Goal: Information Seeking & Learning: Find specific page/section

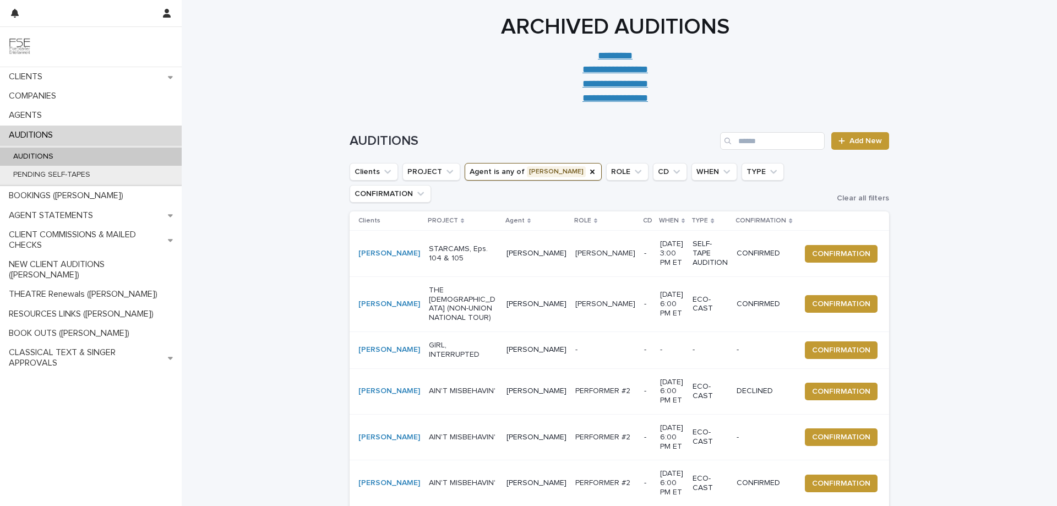
click at [261, 80] on div "**********" at bounding box center [615, 59] width 867 height 91
click at [88, 324] on div "BOOK OUTS ([PERSON_NAME])" at bounding box center [91, 333] width 182 height 19
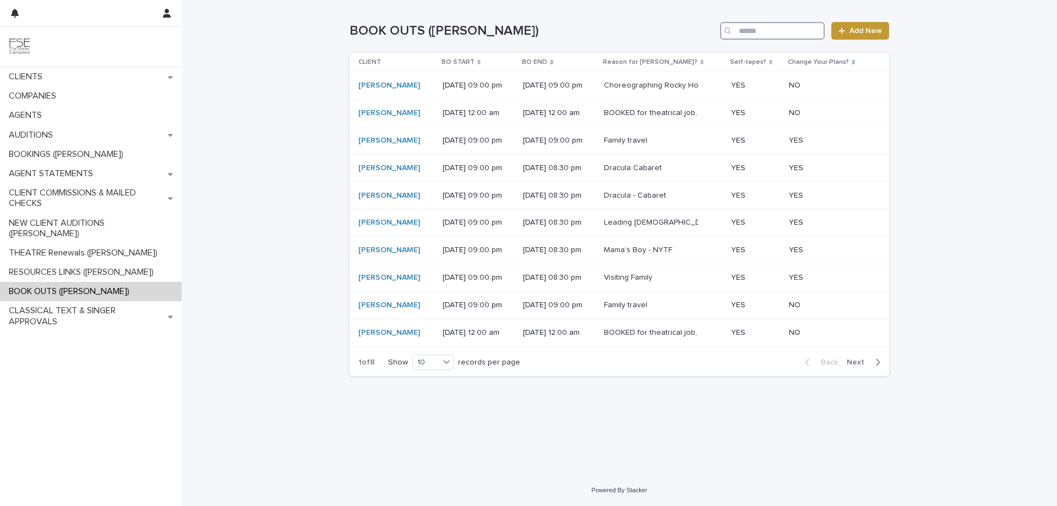
click at [755, 29] on input "Search" at bounding box center [772, 31] width 105 height 18
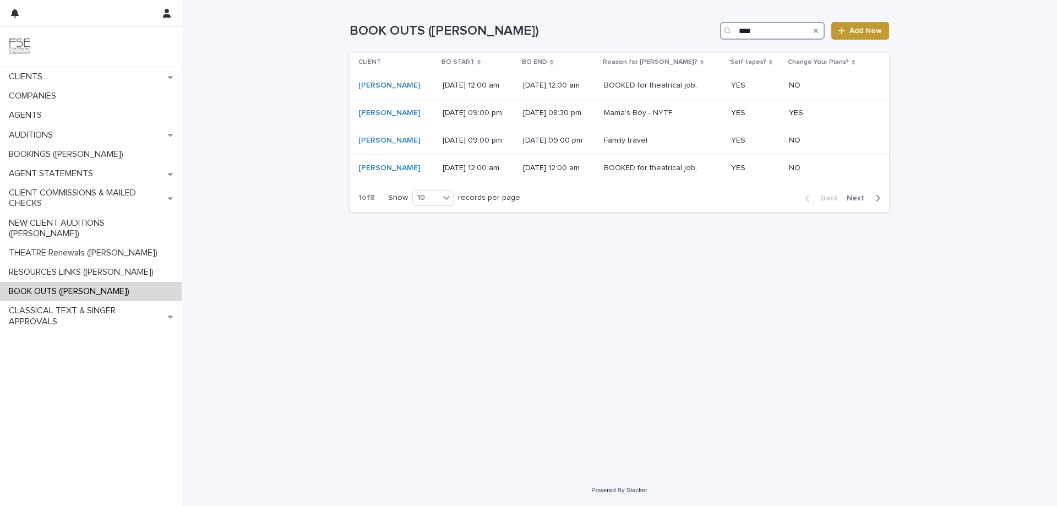
type input "****"
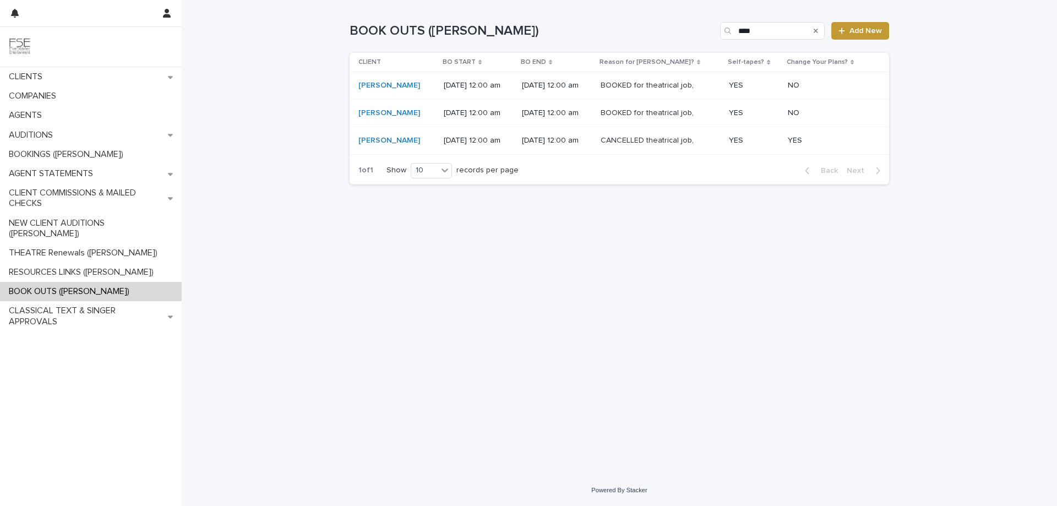
click at [678, 143] on div "CANCELLED theatrical job, ISLAND PRINCESS (PRINCESS CRUISE LINE)." at bounding box center [647, 140] width 92 height 9
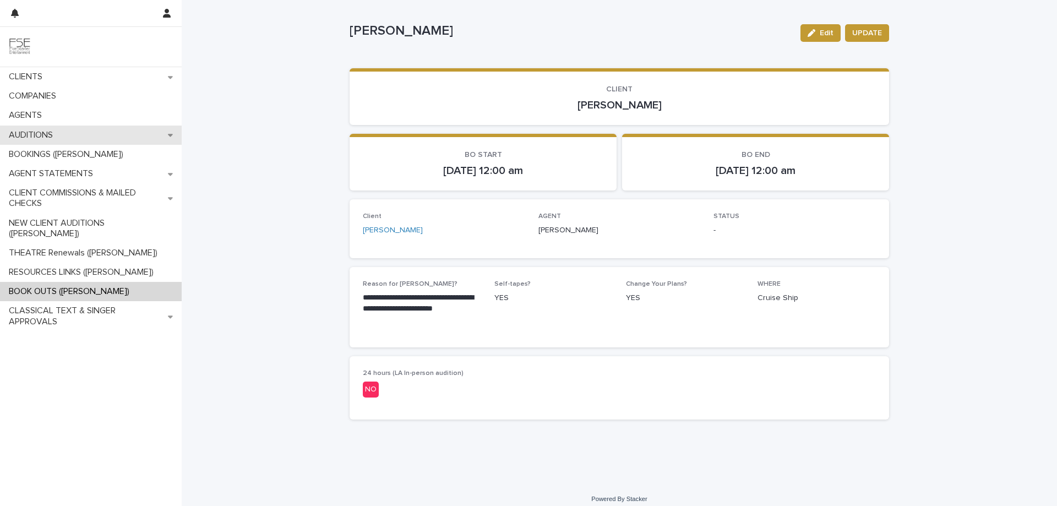
scroll to position [12, 0]
click at [74, 135] on div "AUDITIONS" at bounding box center [91, 135] width 182 height 19
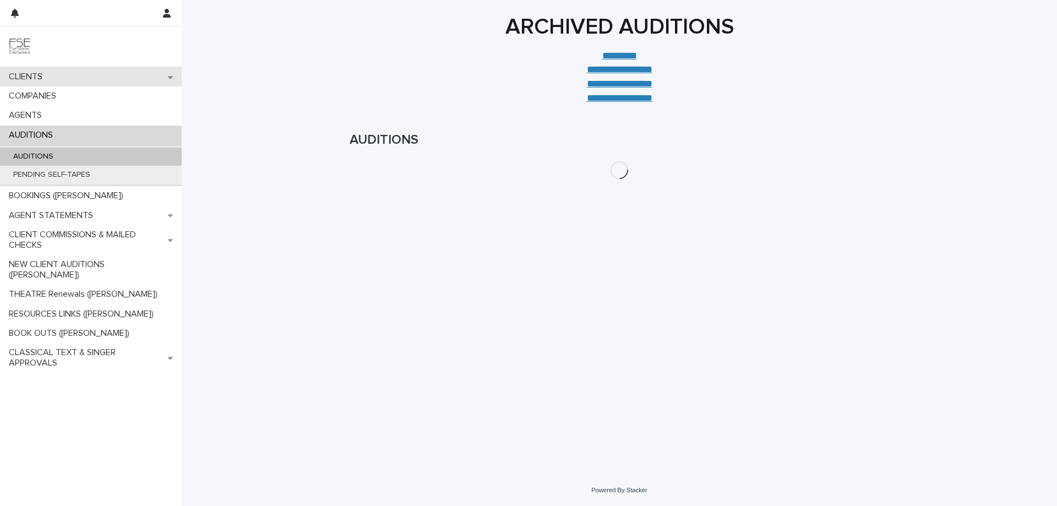
click at [61, 75] on div "CLIENTS" at bounding box center [91, 76] width 182 height 19
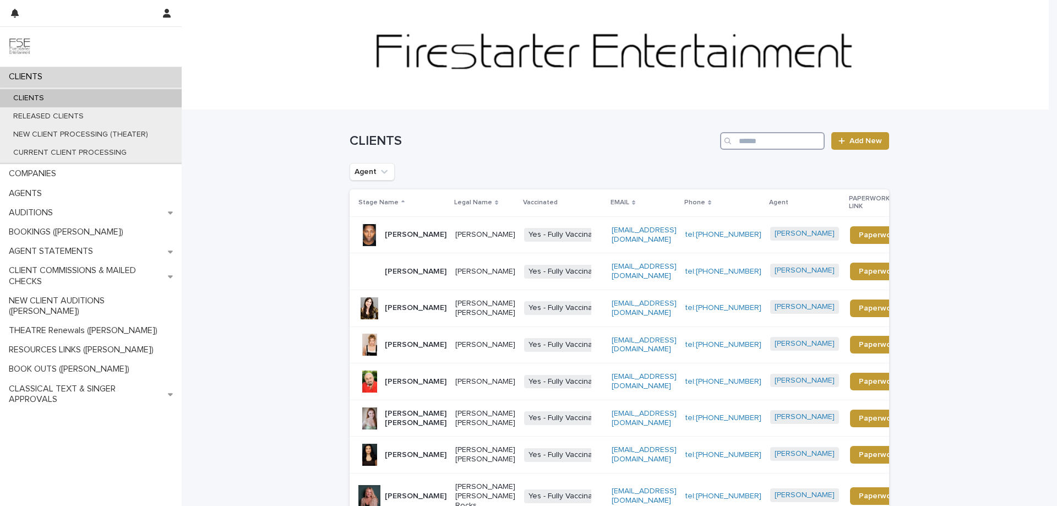
click at [771, 140] on input "Search" at bounding box center [772, 141] width 105 height 18
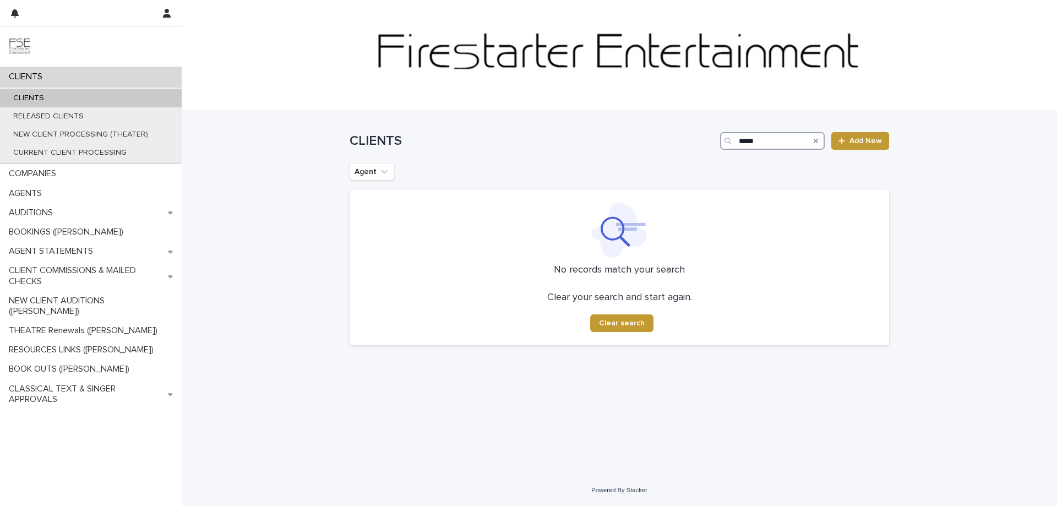
drag, startPoint x: 771, startPoint y: 140, endPoint x: 723, endPoint y: 138, distance: 48.5
click at [723, 138] on div "*****" at bounding box center [772, 141] width 105 height 18
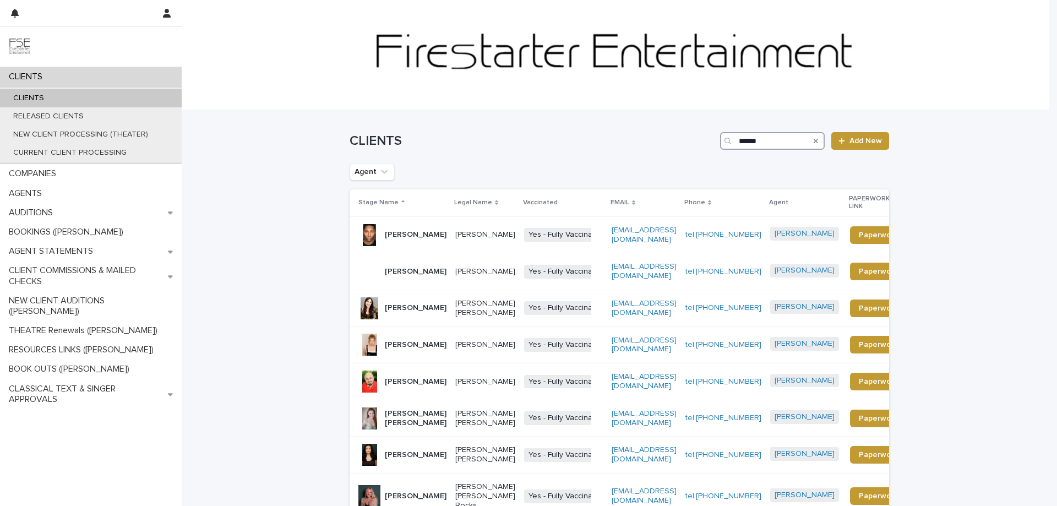
type input "******"
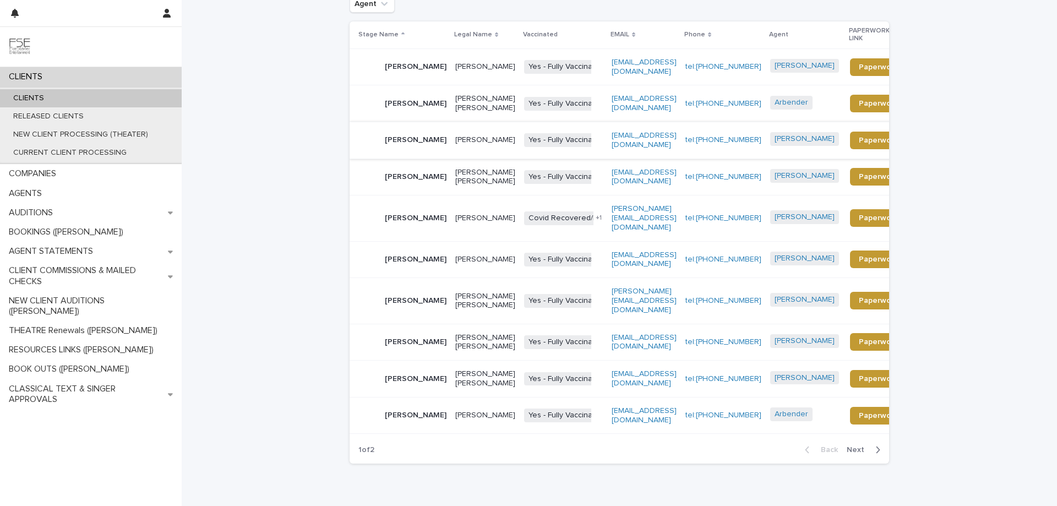
scroll to position [203, 0]
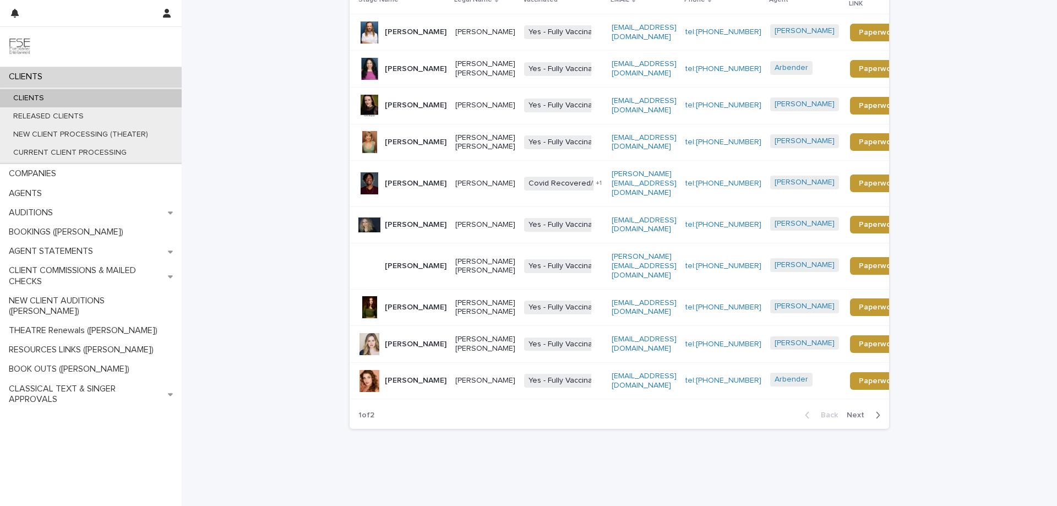
click at [853, 411] on span "Next" at bounding box center [859, 415] width 24 height 8
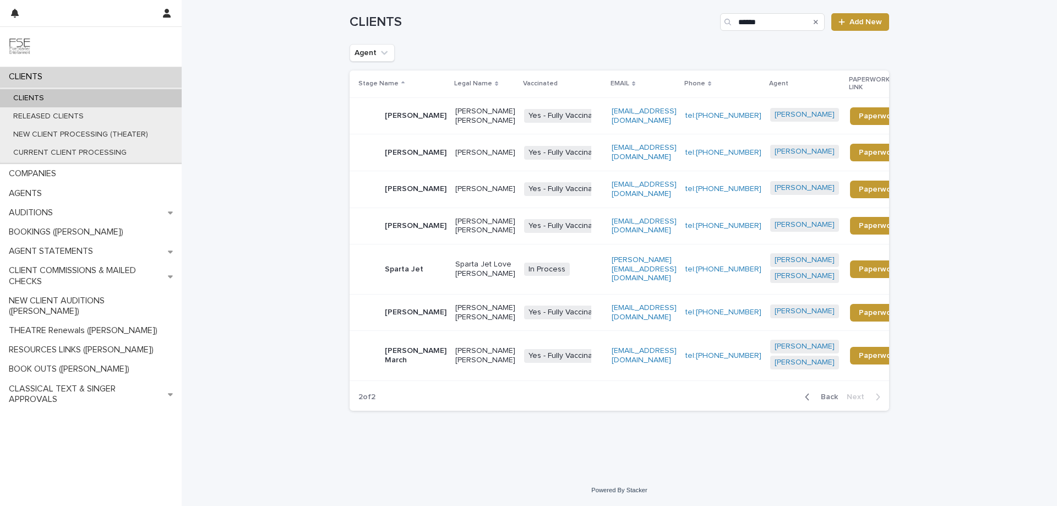
scroll to position [119, 0]
click at [416, 148] on p "[PERSON_NAME]" at bounding box center [416, 152] width 62 height 9
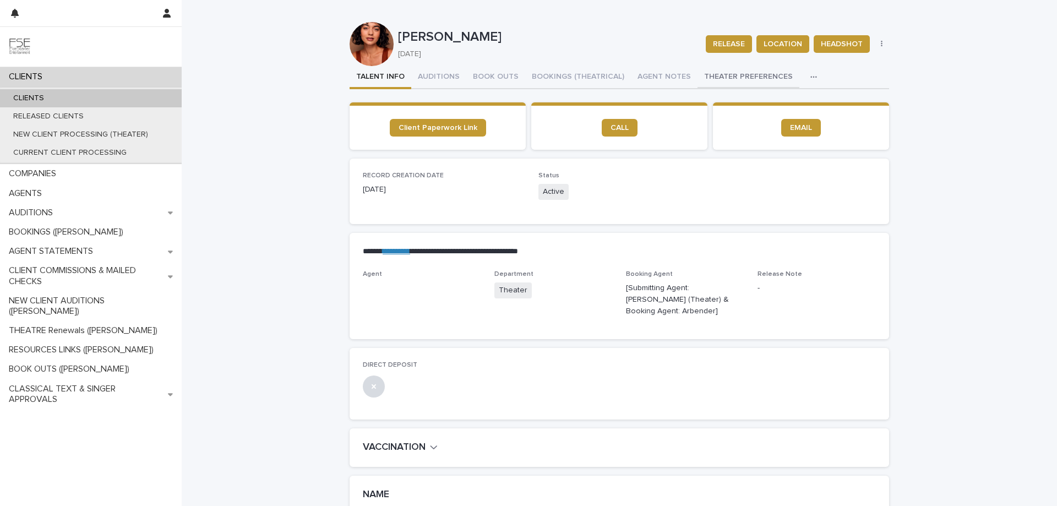
click at [727, 74] on button "THEATER PREFERENCES" at bounding box center [749, 77] width 102 height 23
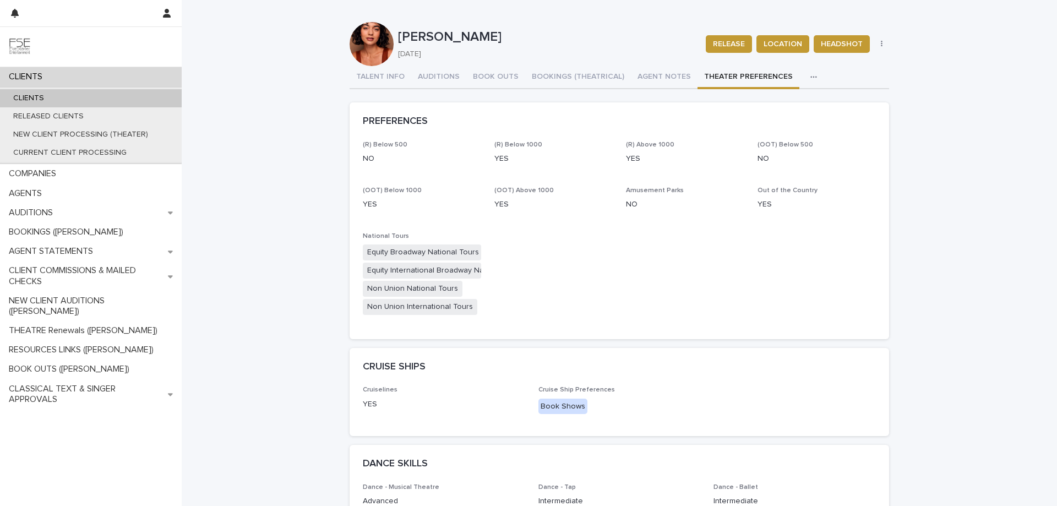
click at [73, 75] on div "CLIENTS" at bounding box center [91, 76] width 182 height 19
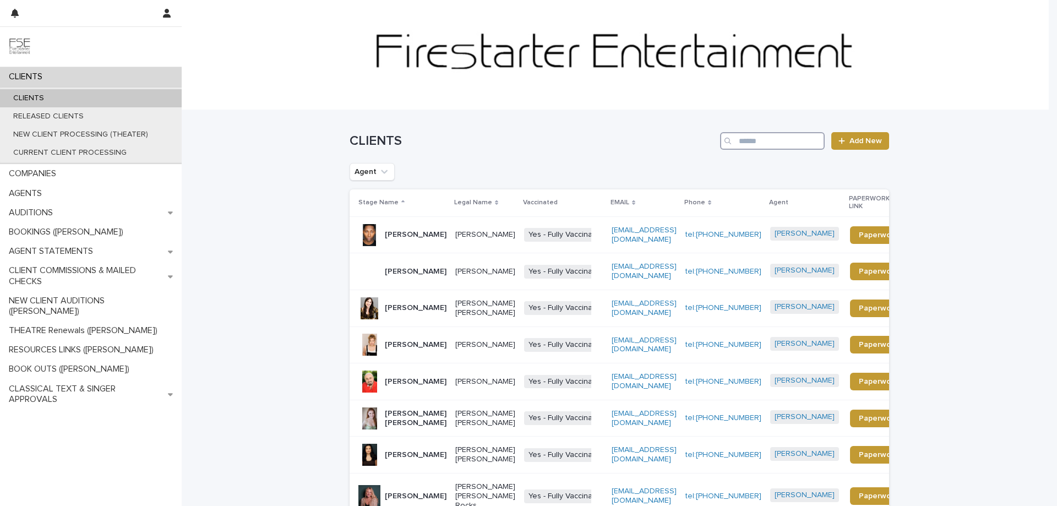
click at [757, 140] on input "Search" at bounding box center [772, 141] width 105 height 18
type input "******"
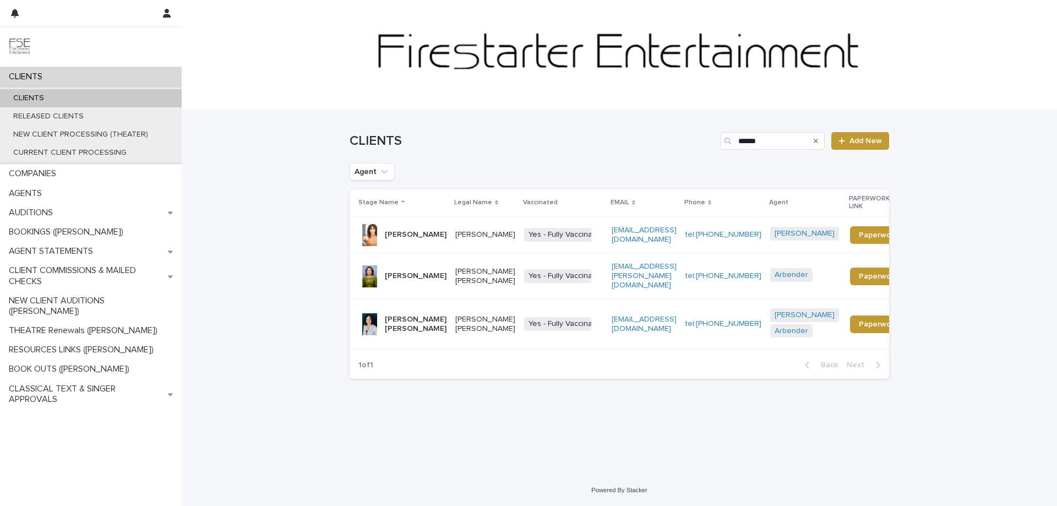
click at [409, 230] on p "[PERSON_NAME]" at bounding box center [416, 234] width 62 height 9
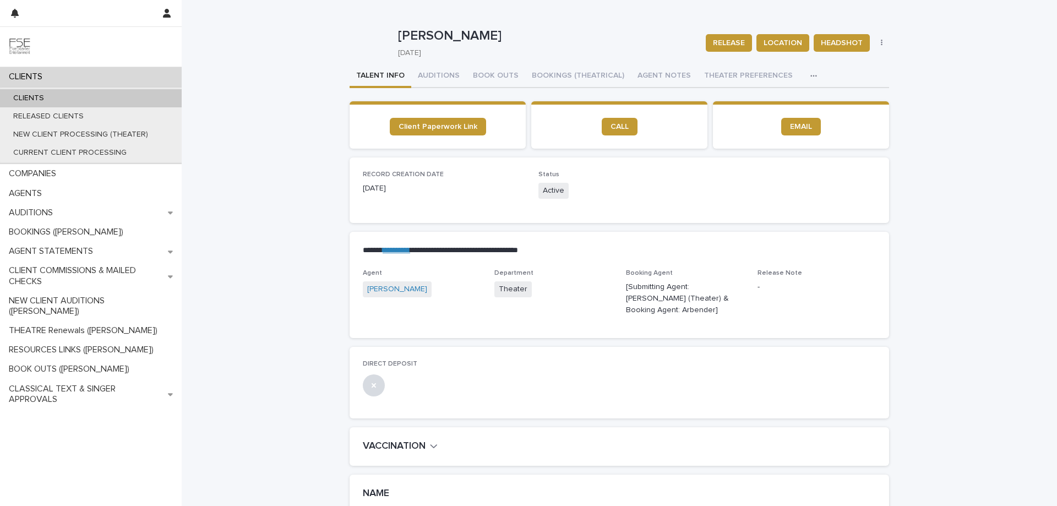
scroll to position [2, 0]
click at [102, 76] on div "CLIENTS" at bounding box center [91, 76] width 182 height 19
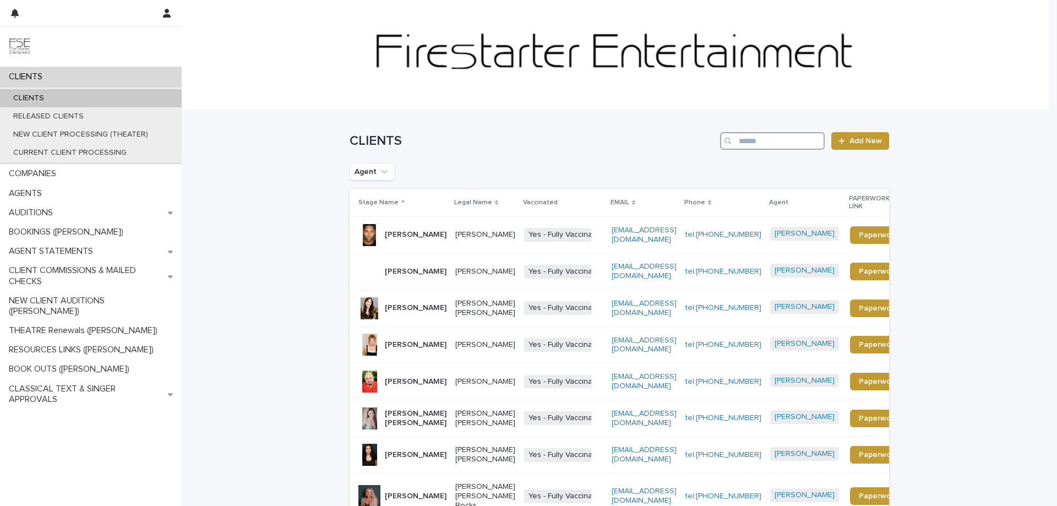
click at [744, 135] on input "Search" at bounding box center [772, 141] width 105 height 18
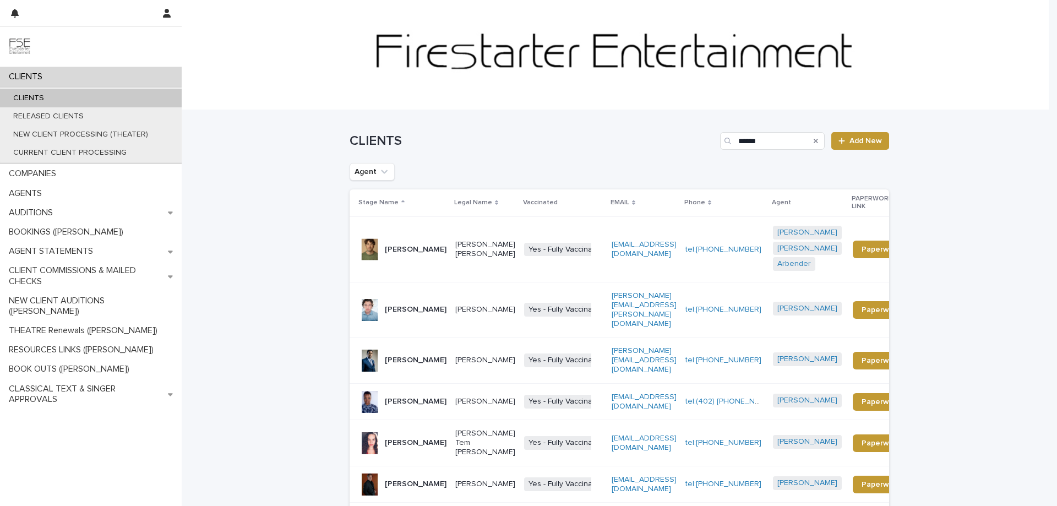
click at [249, 289] on div "Loading... Saving… Loading... Saving… CLIENTS ****** Add New Agent Stage Name L…" at bounding box center [620, 451] width 876 height 682
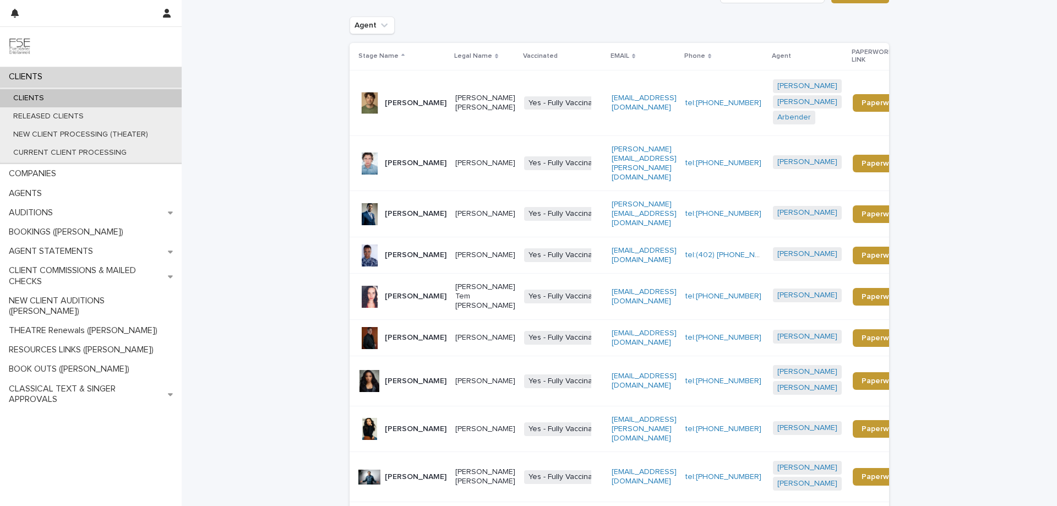
scroll to position [244, 0]
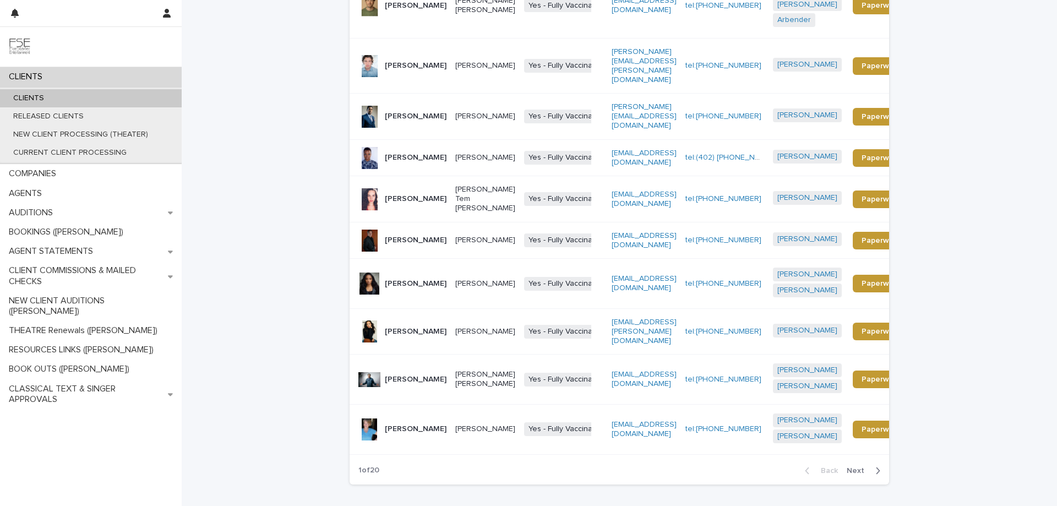
click at [854, 467] on span "Next" at bounding box center [859, 471] width 24 height 8
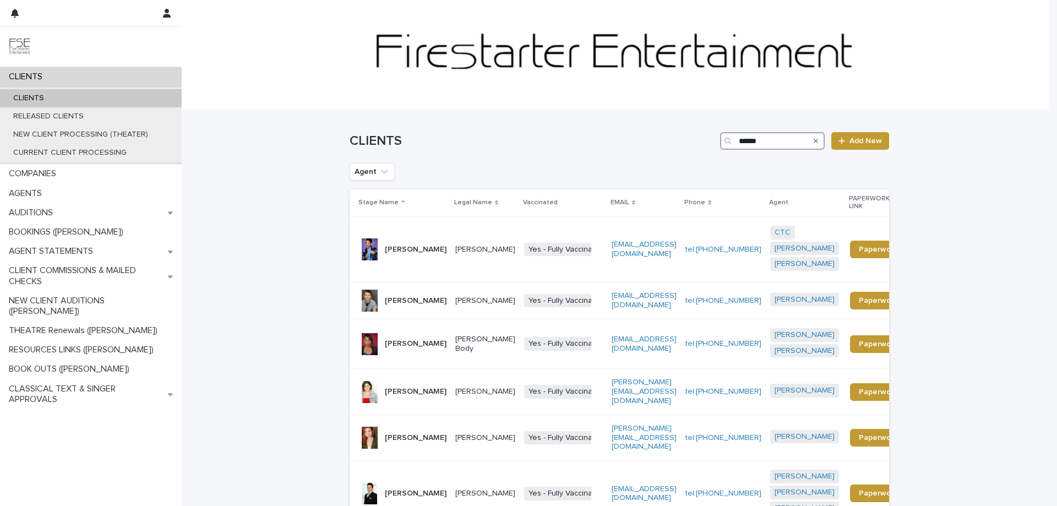
click at [766, 137] on input "******" at bounding box center [772, 141] width 105 height 18
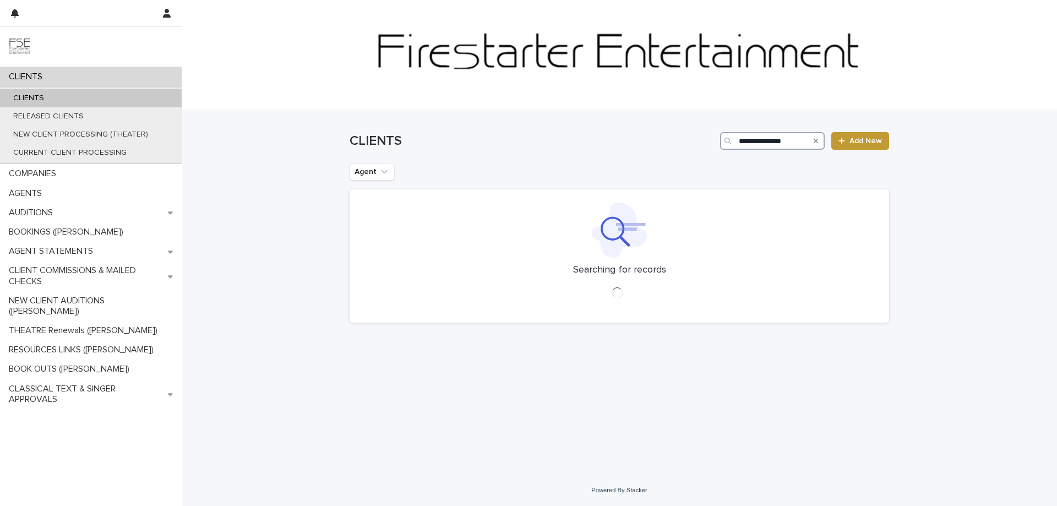
type input "**********"
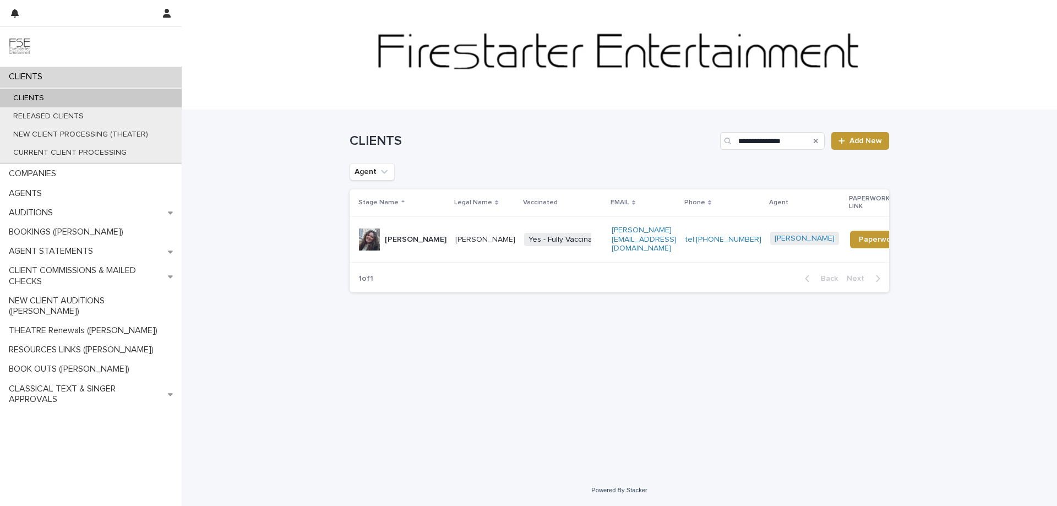
click at [401, 237] on div "[PERSON_NAME]" at bounding box center [402, 240] width 88 height 22
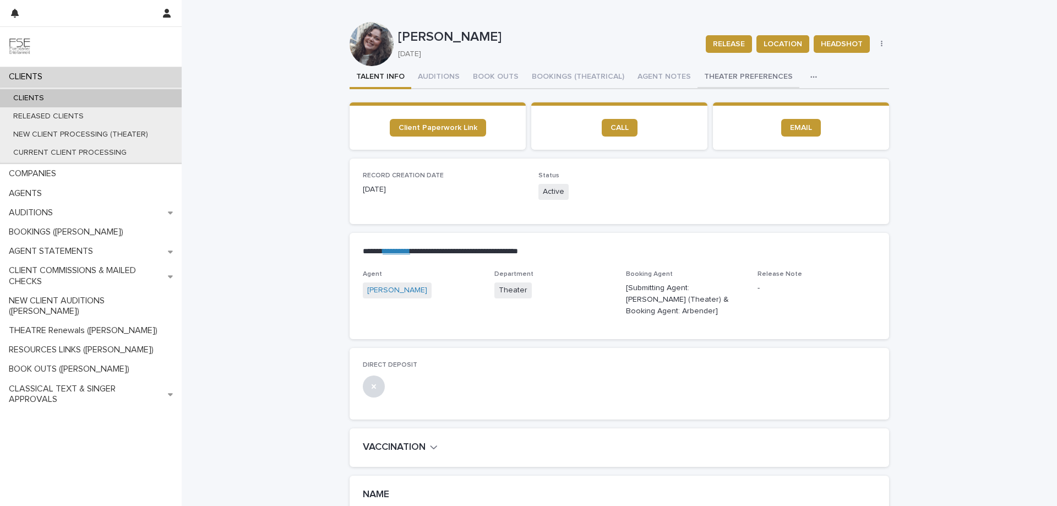
click at [742, 77] on button "THEATER PREFERENCES" at bounding box center [749, 77] width 102 height 23
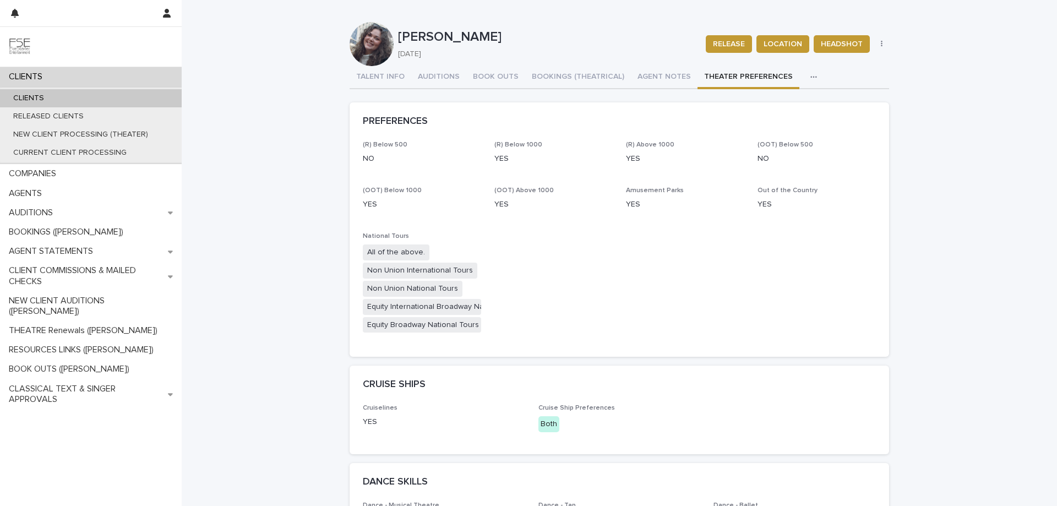
click at [101, 78] on div "CLIENTS" at bounding box center [91, 76] width 182 height 19
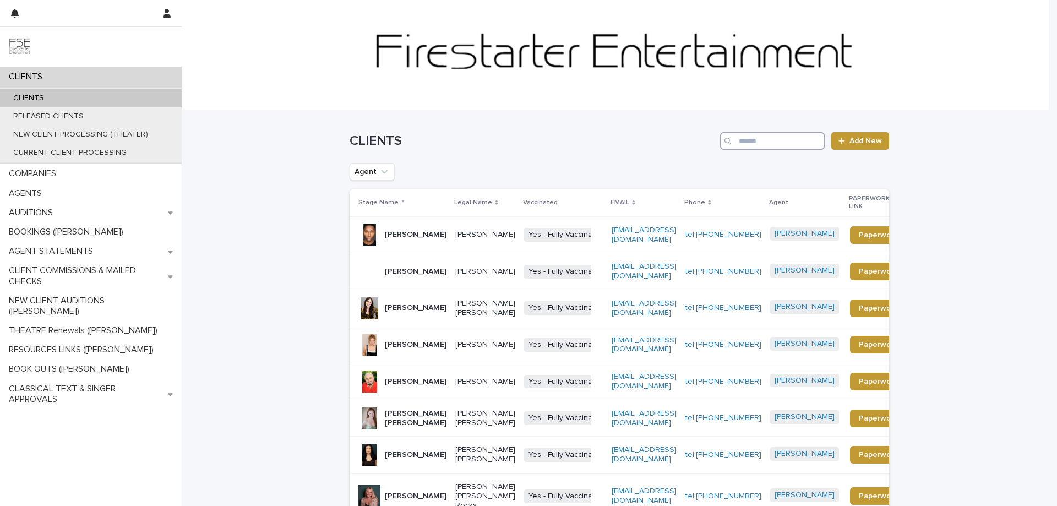
click at [742, 137] on input "Search" at bounding box center [772, 141] width 105 height 18
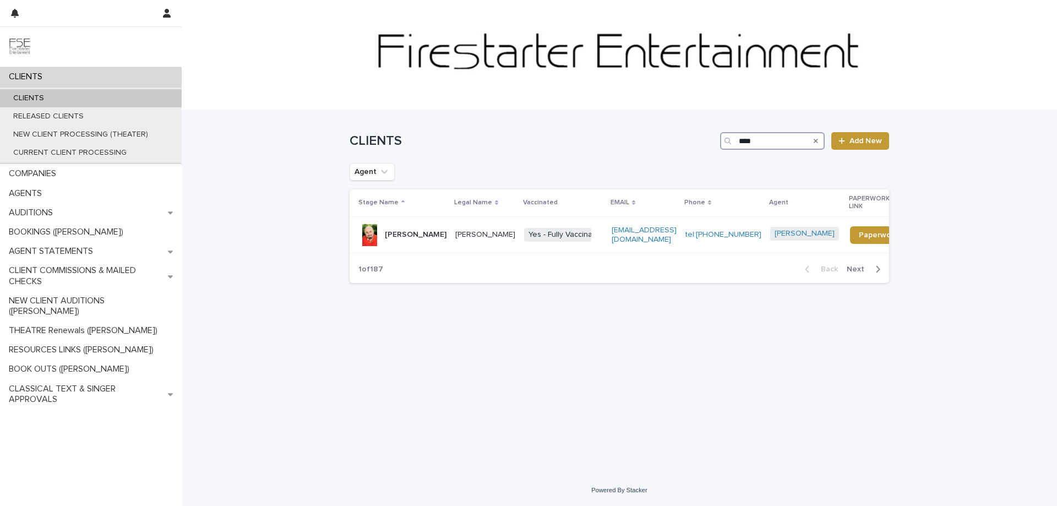
type input "****"
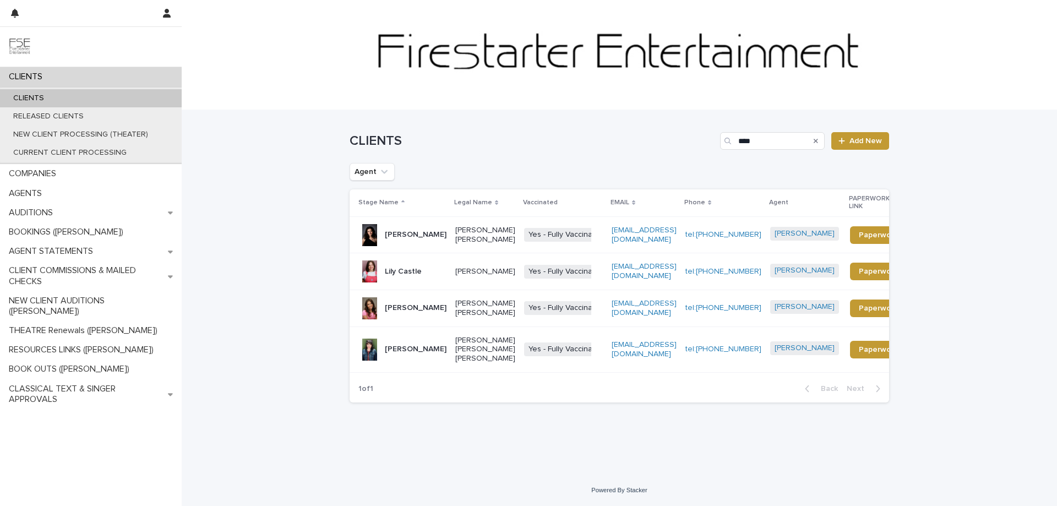
click at [401, 279] on div "Lily Castle" at bounding box center [403, 272] width 37 height 18
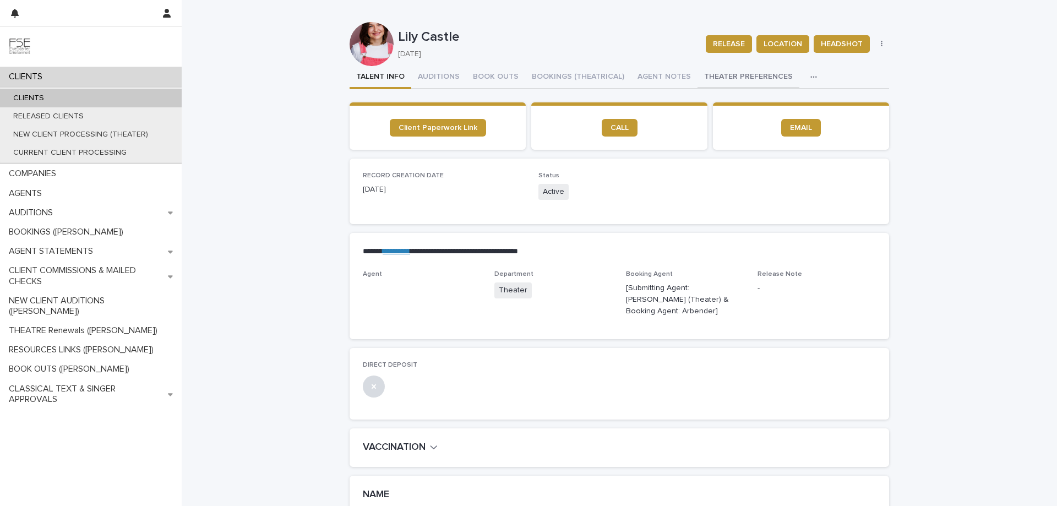
click at [730, 73] on button "THEATER PREFERENCES" at bounding box center [749, 77] width 102 height 23
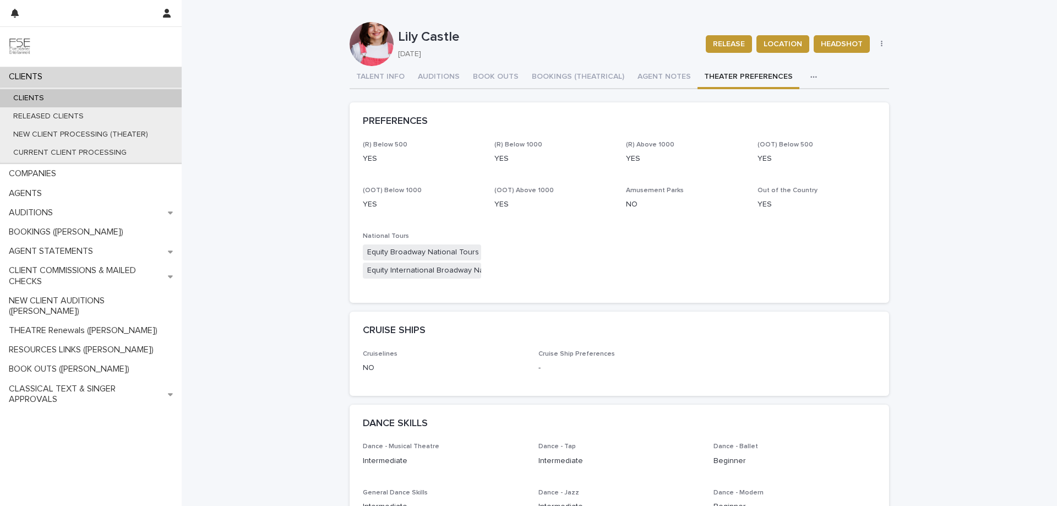
click at [63, 72] on div "CLIENTS" at bounding box center [91, 76] width 182 height 19
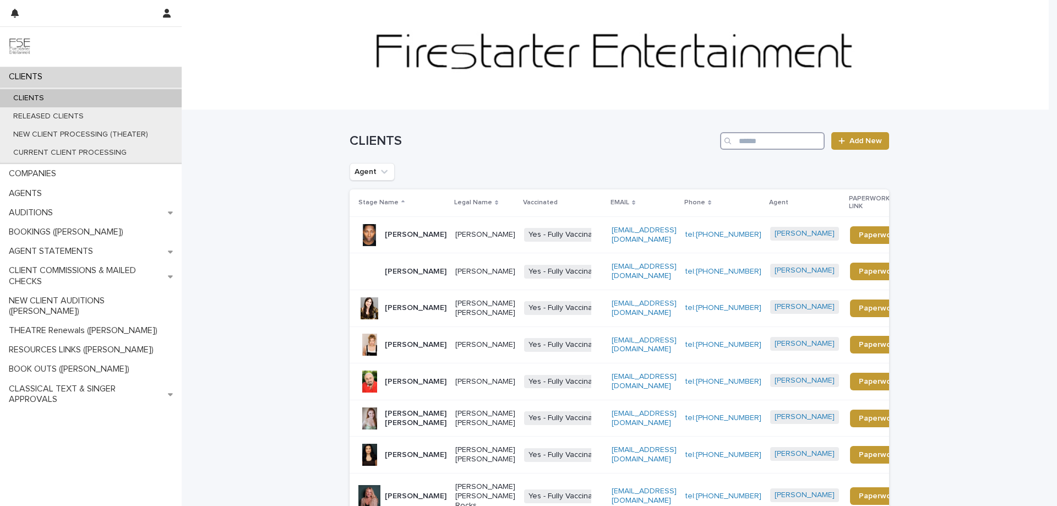
click at [764, 139] on input "Search" at bounding box center [772, 141] width 105 height 18
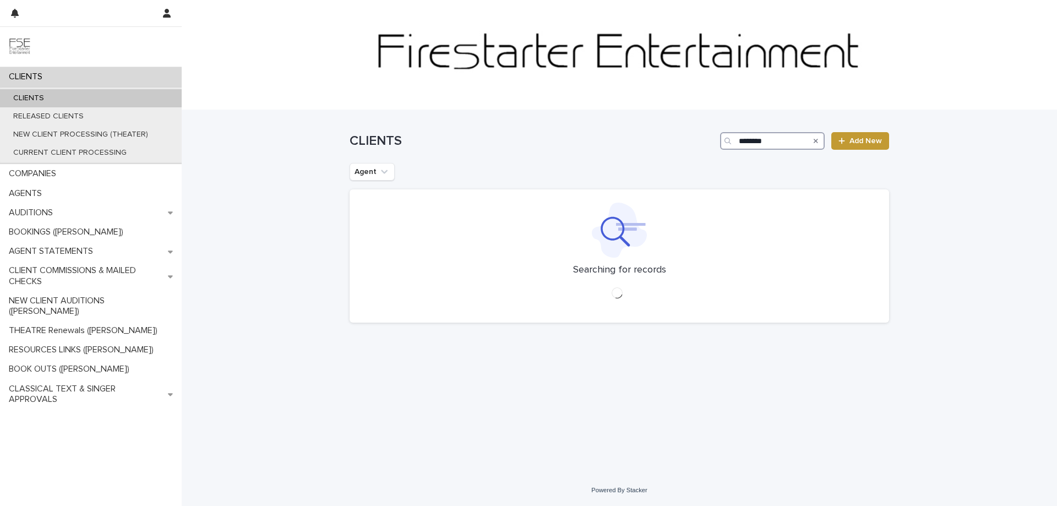
type input "********"
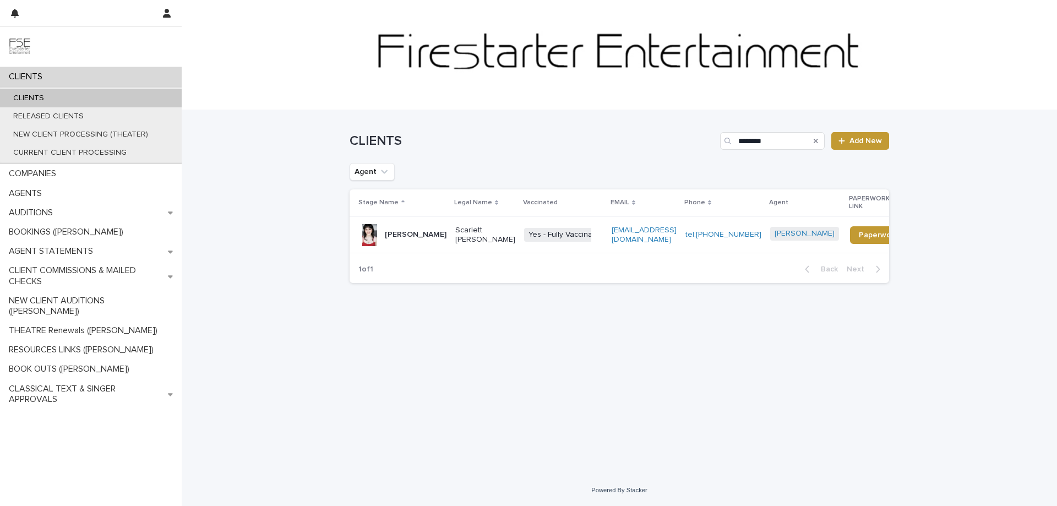
click at [420, 230] on p "[PERSON_NAME]" at bounding box center [416, 234] width 62 height 9
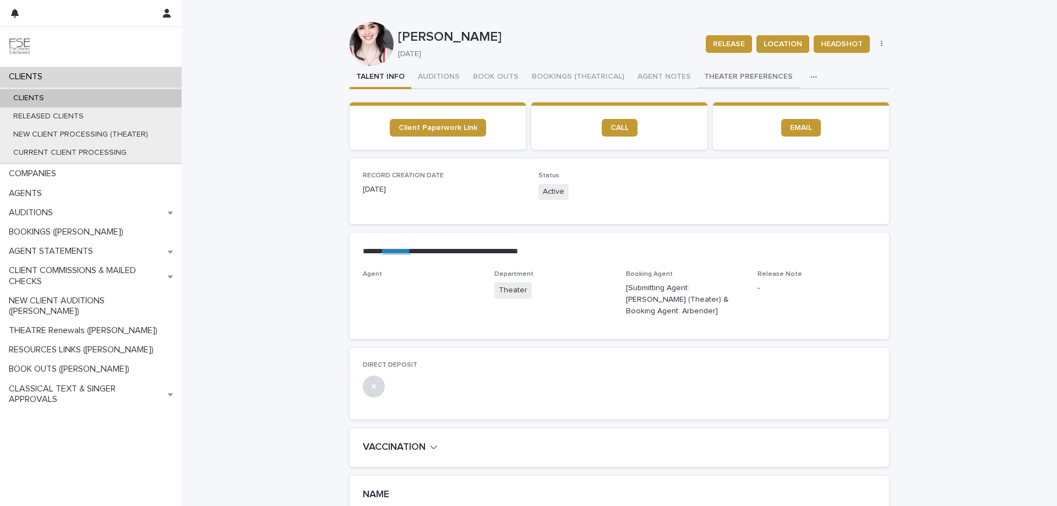
click at [714, 78] on button "THEATER PREFERENCES" at bounding box center [749, 77] width 102 height 23
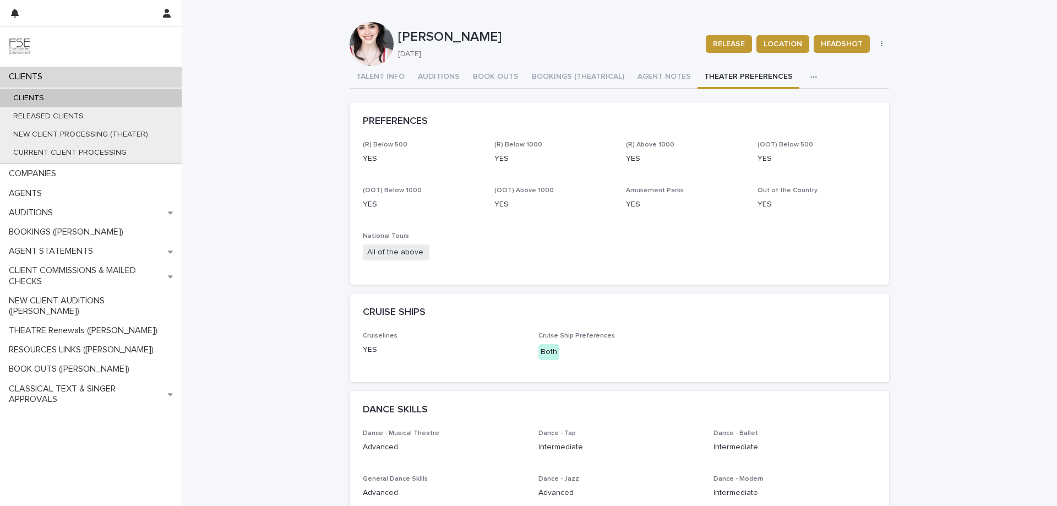
click at [85, 73] on div "CLIENTS" at bounding box center [91, 76] width 182 height 19
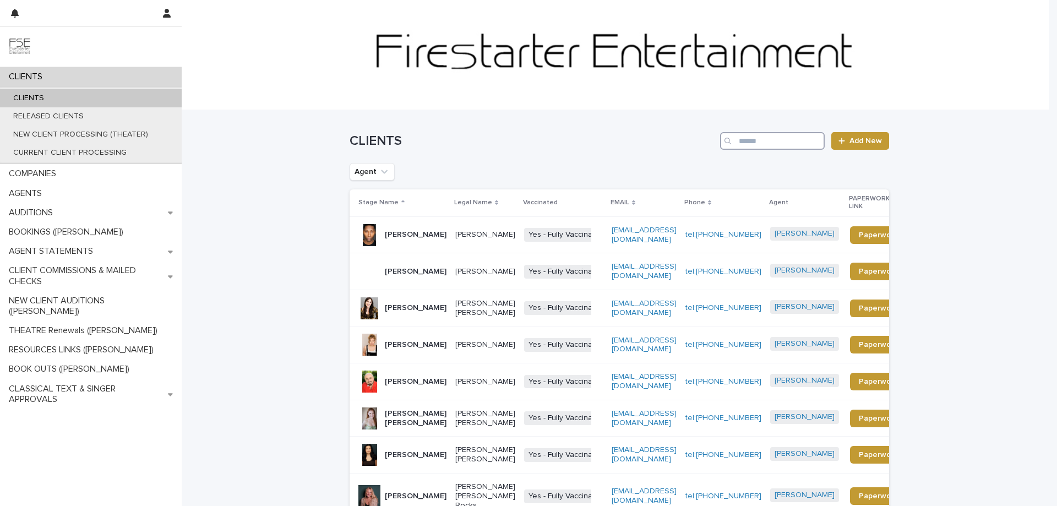
click at [742, 139] on input "Search" at bounding box center [772, 141] width 105 height 18
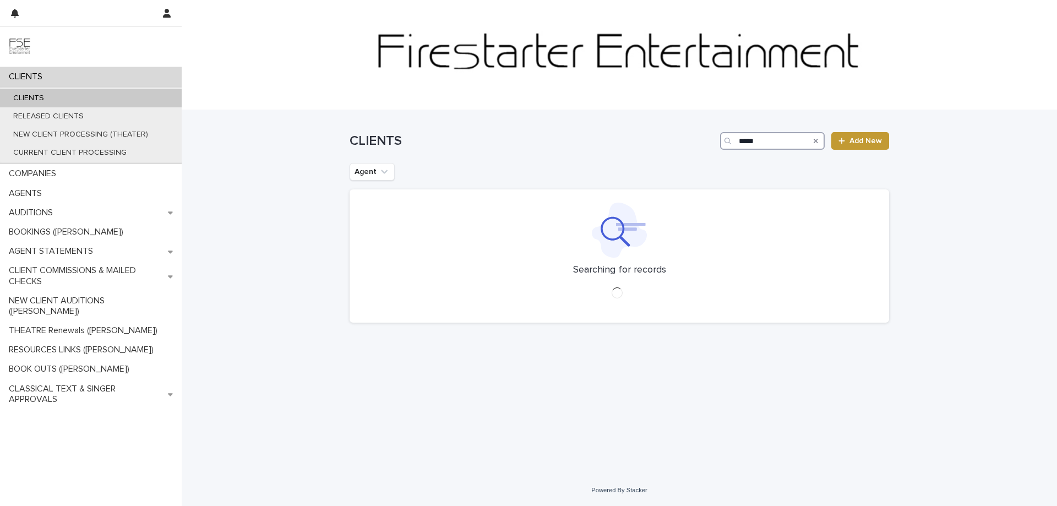
type input "*****"
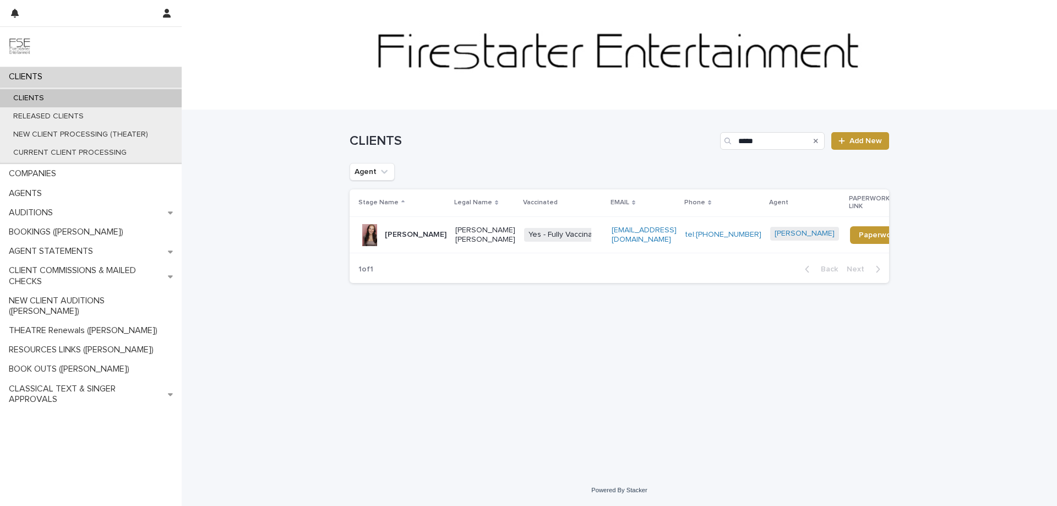
click at [416, 232] on div "[PERSON_NAME]" at bounding box center [416, 235] width 62 height 18
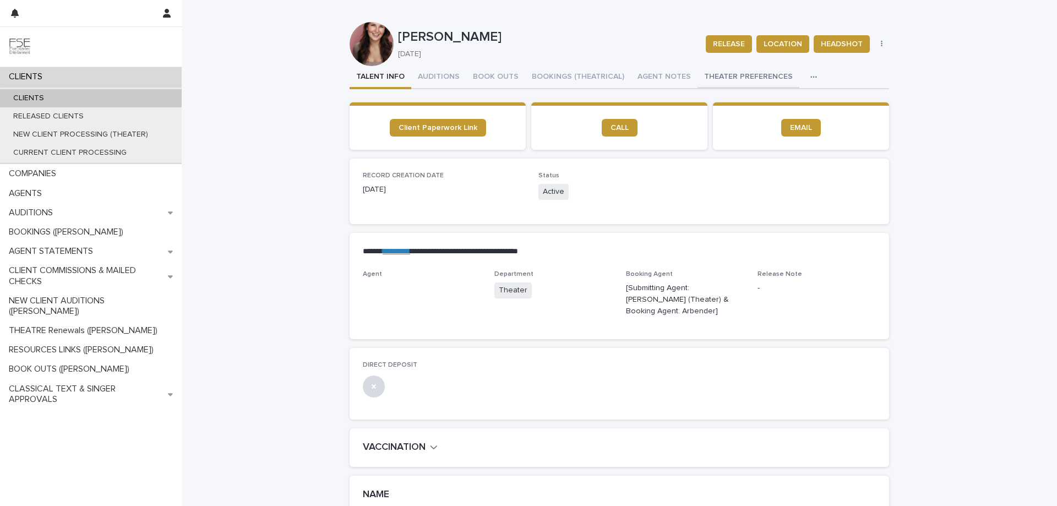
click at [755, 77] on button "THEATER PREFERENCES" at bounding box center [749, 77] width 102 height 23
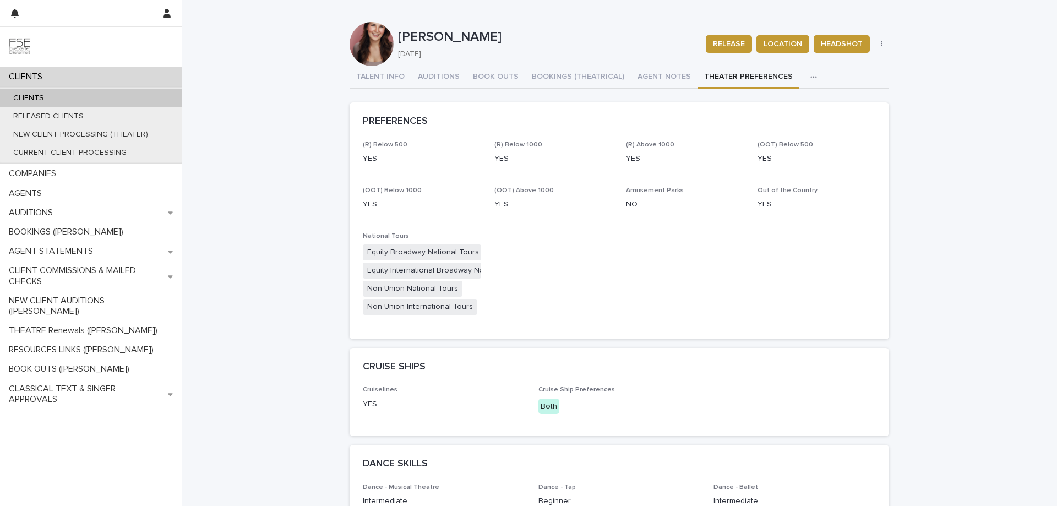
click at [97, 73] on div "CLIENTS" at bounding box center [91, 76] width 182 height 19
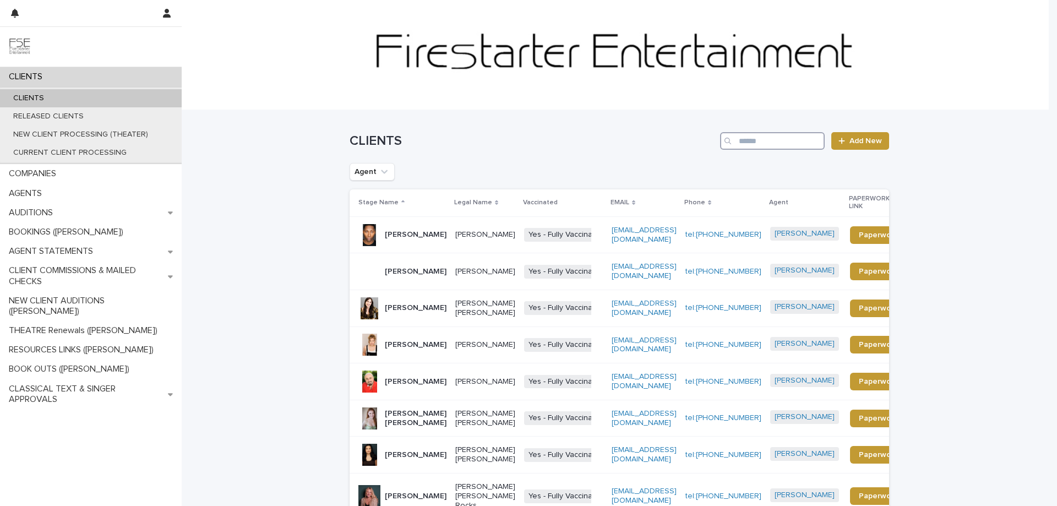
click at [751, 136] on input "Search" at bounding box center [772, 141] width 105 height 18
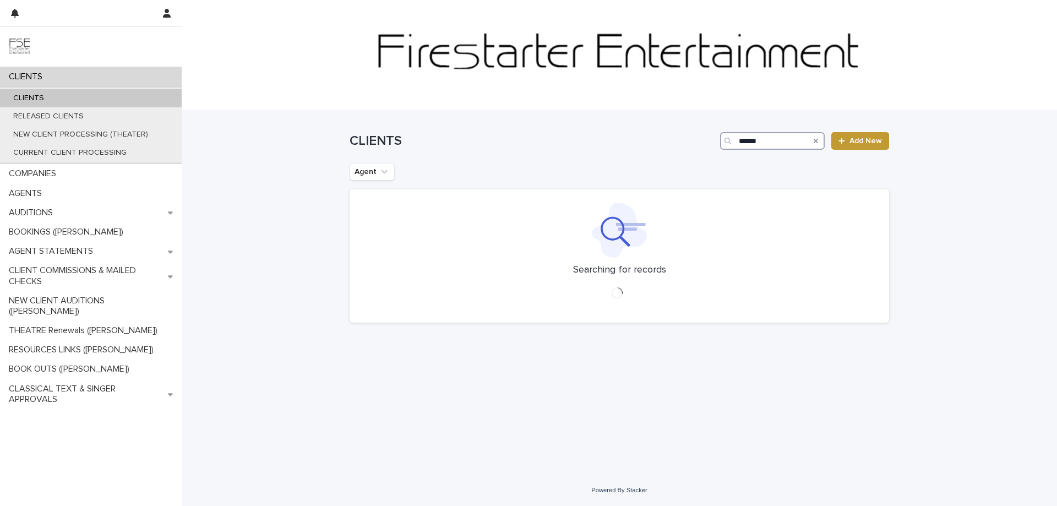
type input "******"
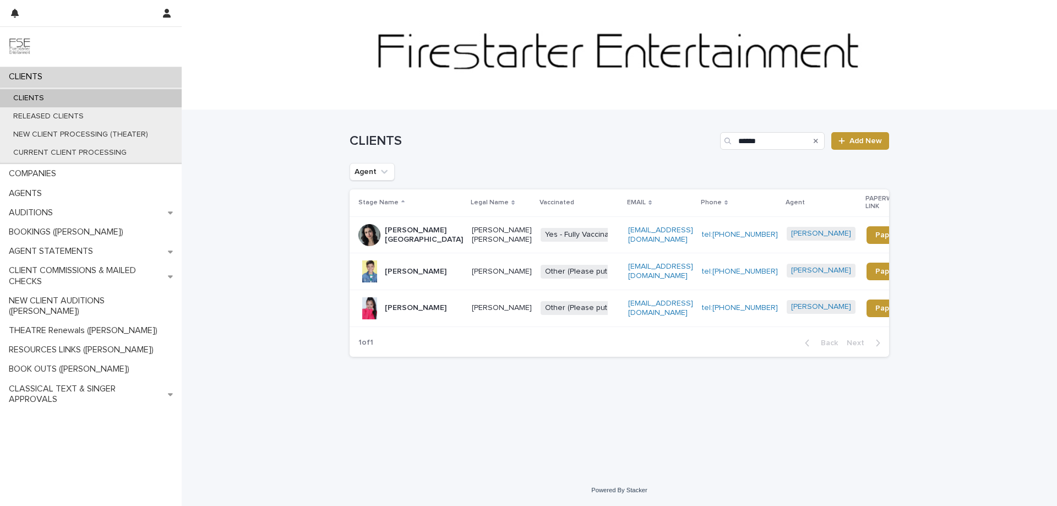
click at [402, 243] on div "[PERSON_NAME][GEOGRAPHIC_DATA]" at bounding box center [424, 235] width 78 height 28
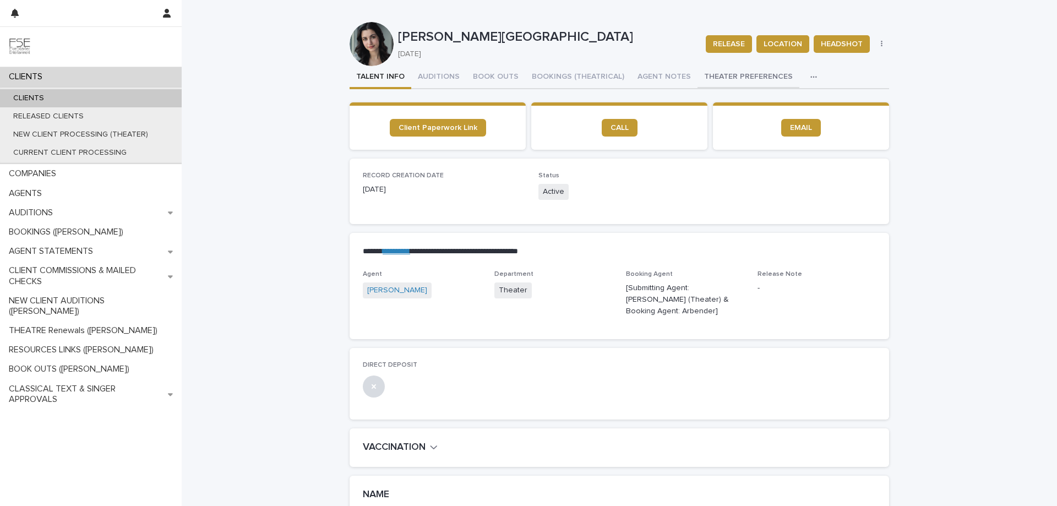
click at [712, 74] on button "THEATER PREFERENCES" at bounding box center [749, 77] width 102 height 23
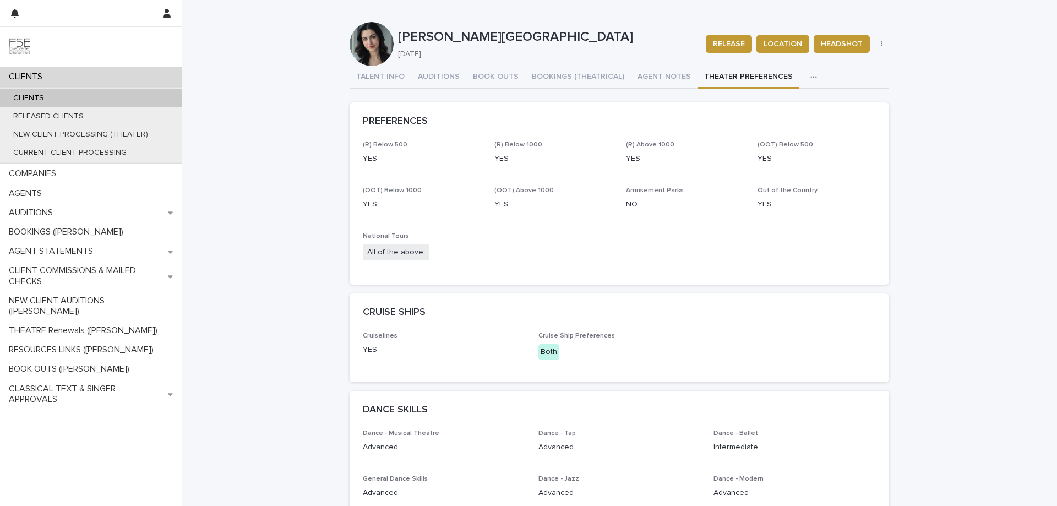
click at [112, 79] on div "CLIENTS" at bounding box center [91, 76] width 182 height 19
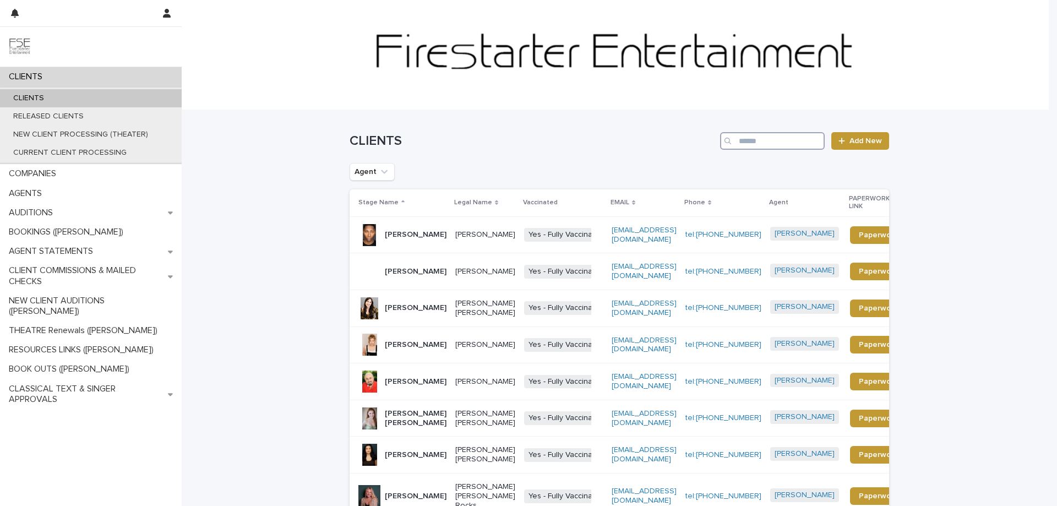
click at [763, 134] on input "Search" at bounding box center [772, 141] width 105 height 18
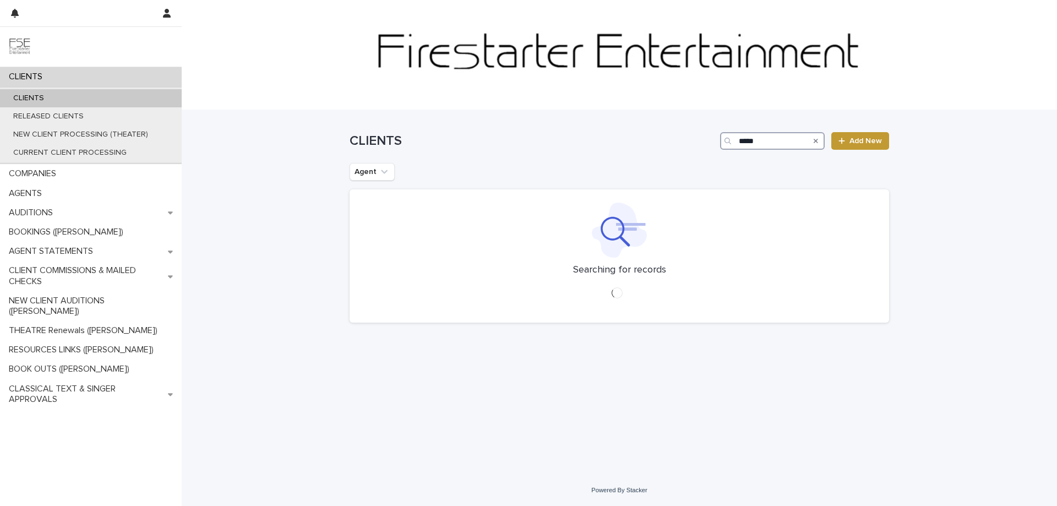
type input "*****"
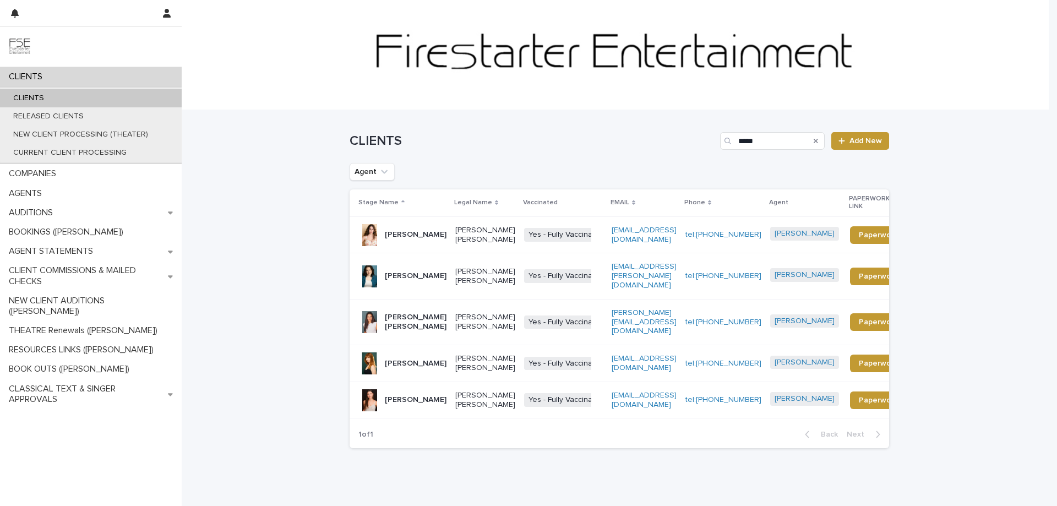
click at [404, 391] on div "[PERSON_NAME]" at bounding box center [416, 400] width 62 height 18
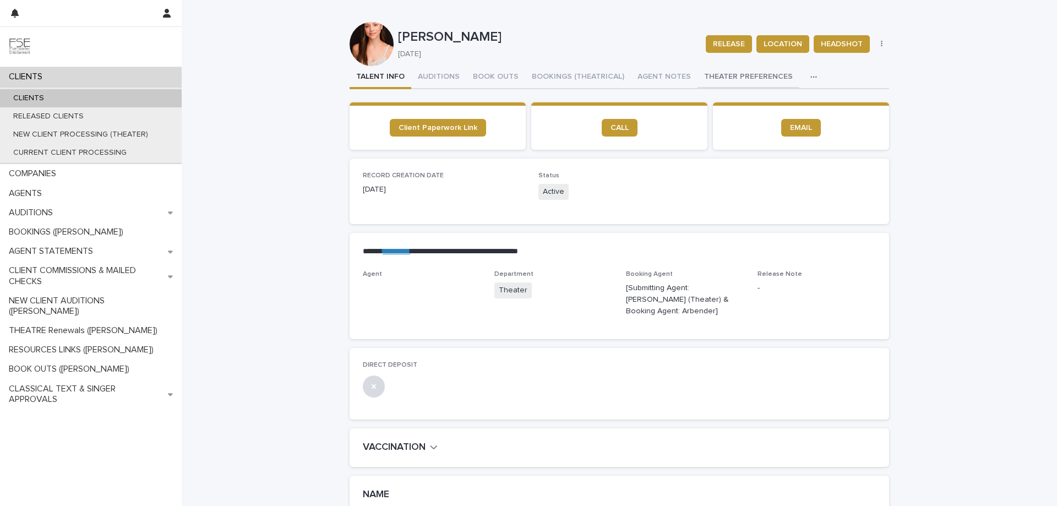
click at [735, 76] on button "THEATER PREFERENCES" at bounding box center [749, 77] width 102 height 23
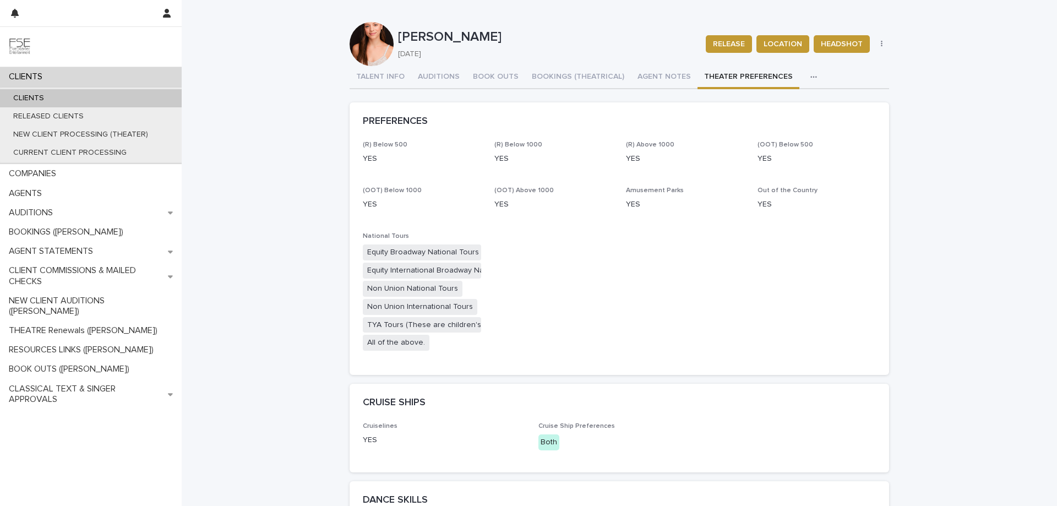
click at [65, 73] on div "CLIENTS" at bounding box center [91, 76] width 182 height 19
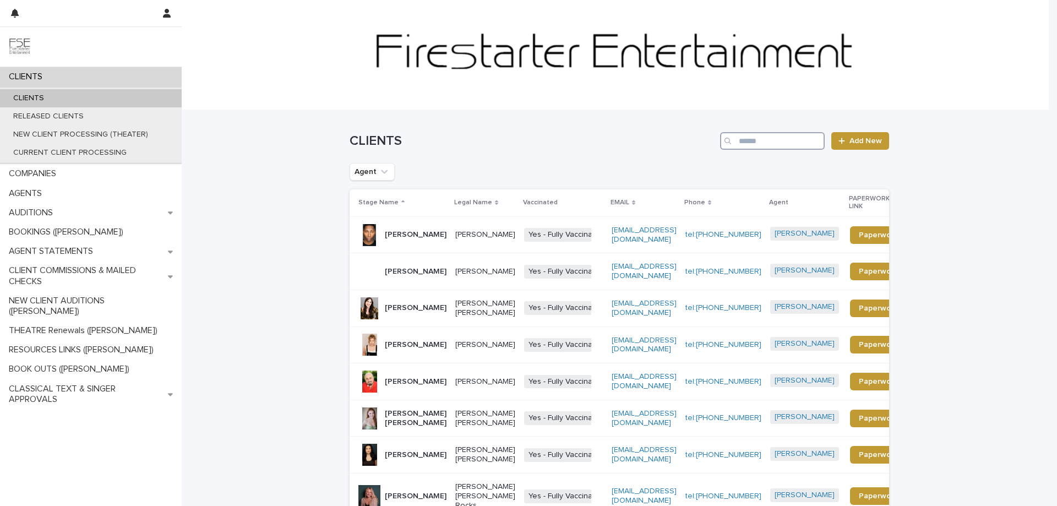
click at [758, 138] on input "Search" at bounding box center [772, 141] width 105 height 18
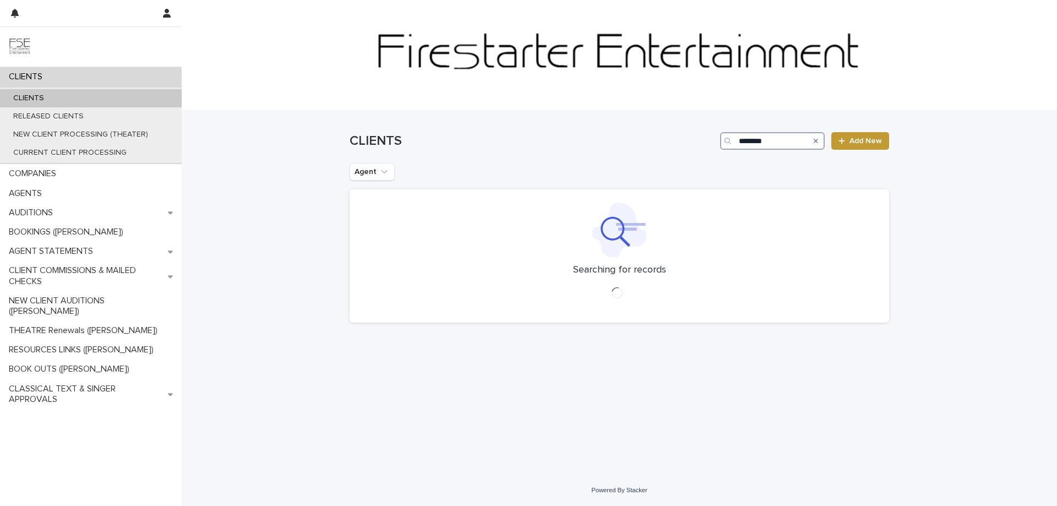
type input "********"
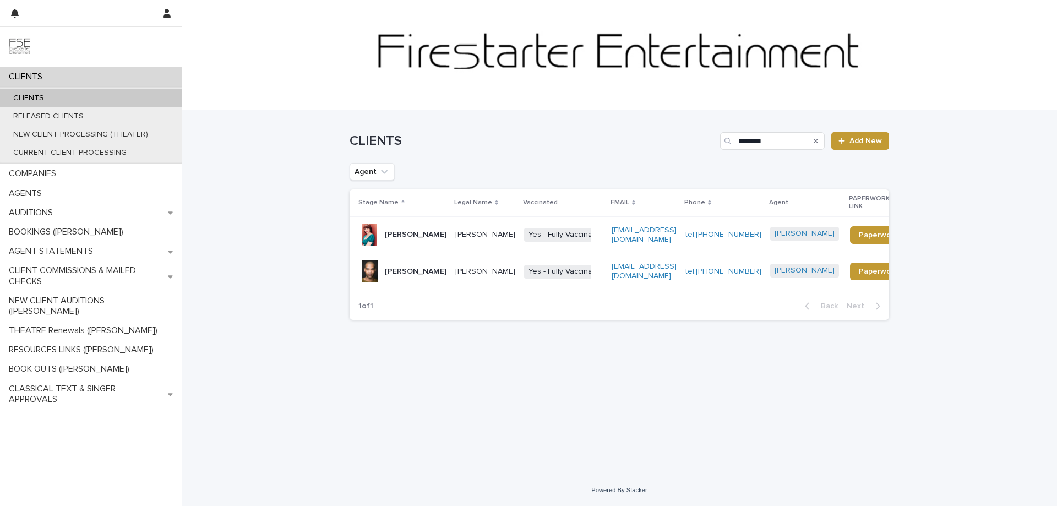
click at [422, 236] on p "[PERSON_NAME]" at bounding box center [416, 234] width 62 height 9
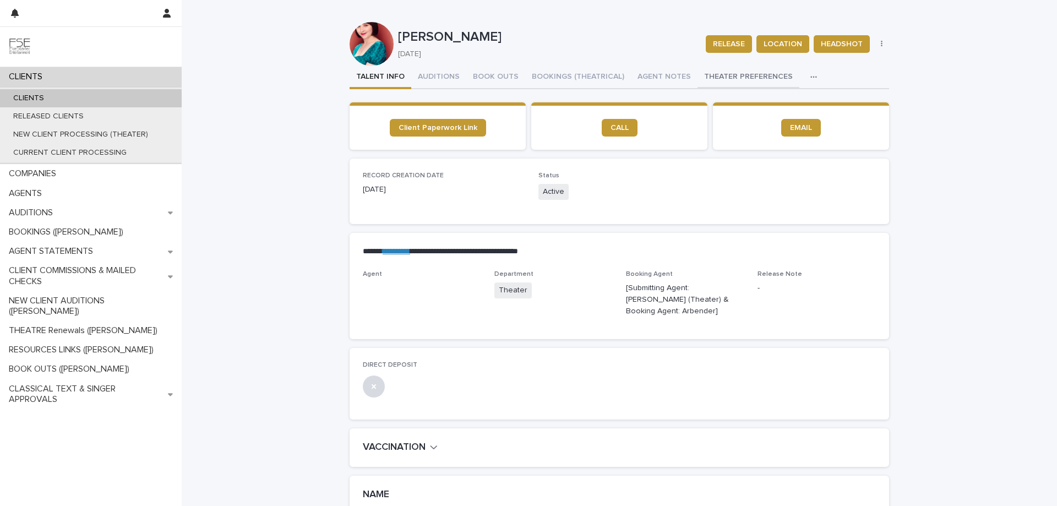
click at [725, 79] on button "THEATER PREFERENCES" at bounding box center [749, 77] width 102 height 23
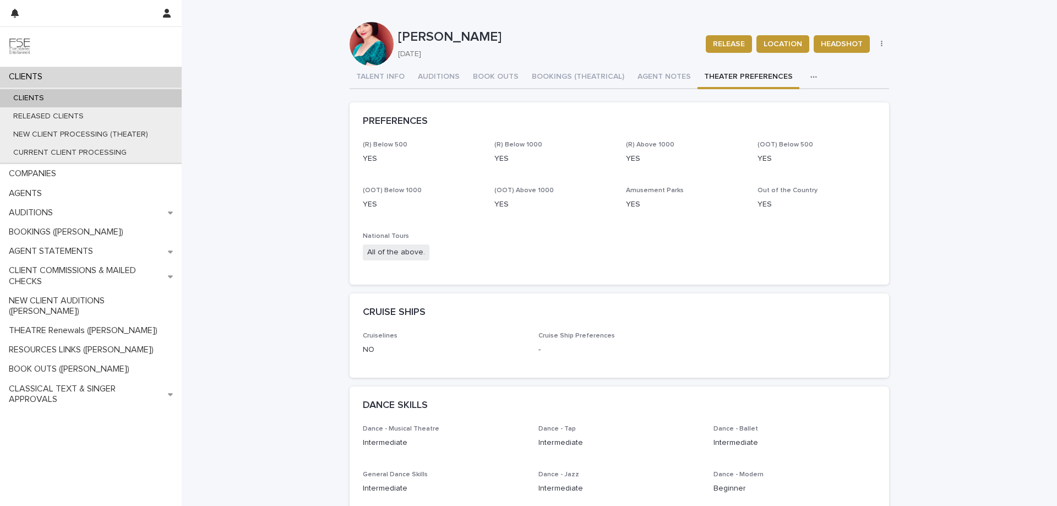
click at [109, 69] on div "CLIENTS" at bounding box center [91, 76] width 182 height 19
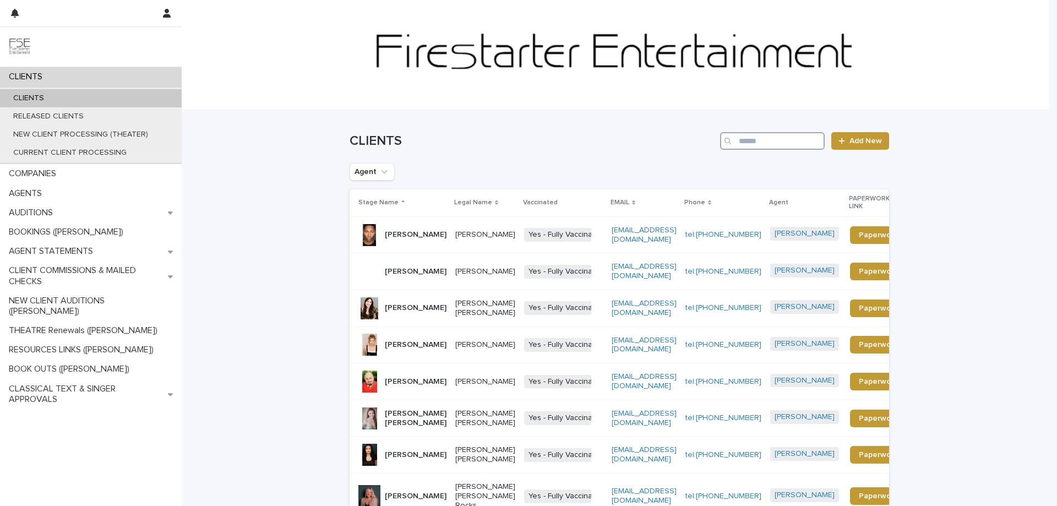
click at [755, 137] on input "Search" at bounding box center [772, 141] width 105 height 18
type input "******"
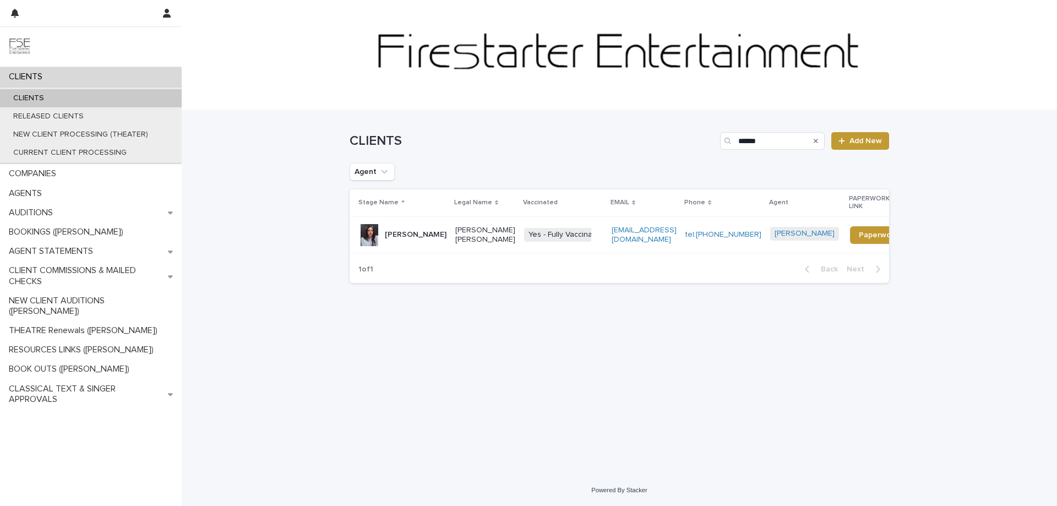
click at [402, 230] on p "[PERSON_NAME]" at bounding box center [416, 234] width 62 height 9
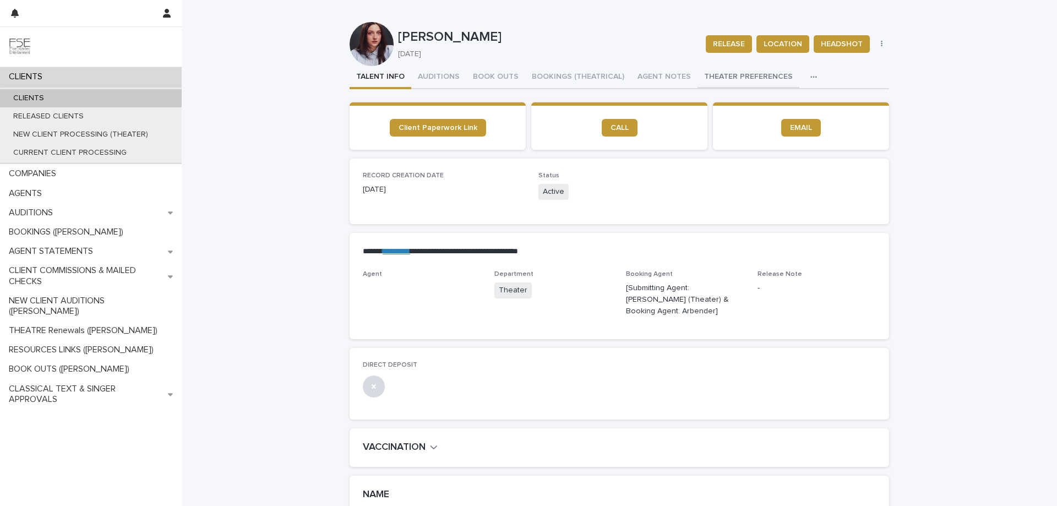
click at [737, 79] on button "THEATER PREFERENCES" at bounding box center [749, 77] width 102 height 23
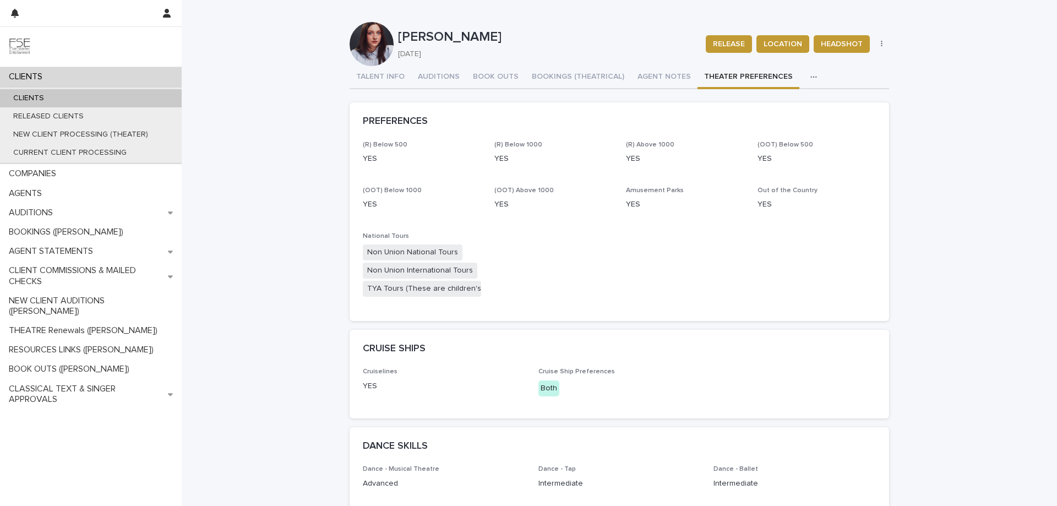
click at [86, 78] on div "CLIENTS" at bounding box center [91, 76] width 182 height 19
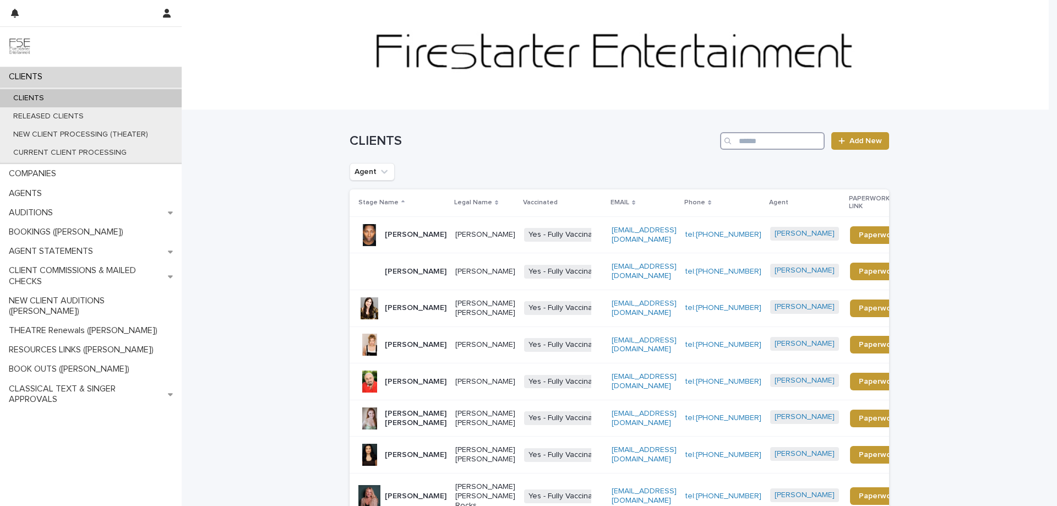
click at [743, 137] on input "Search" at bounding box center [772, 141] width 105 height 18
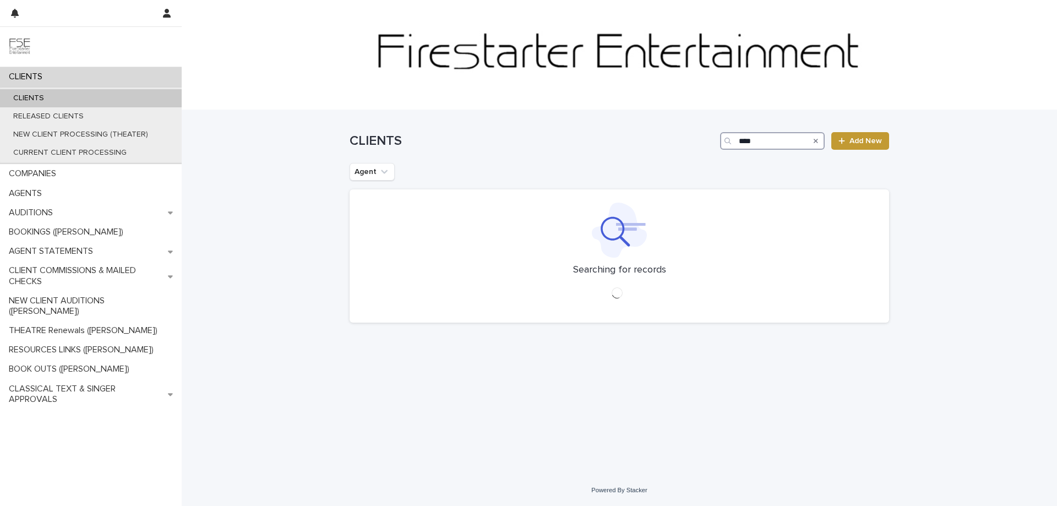
type input "****"
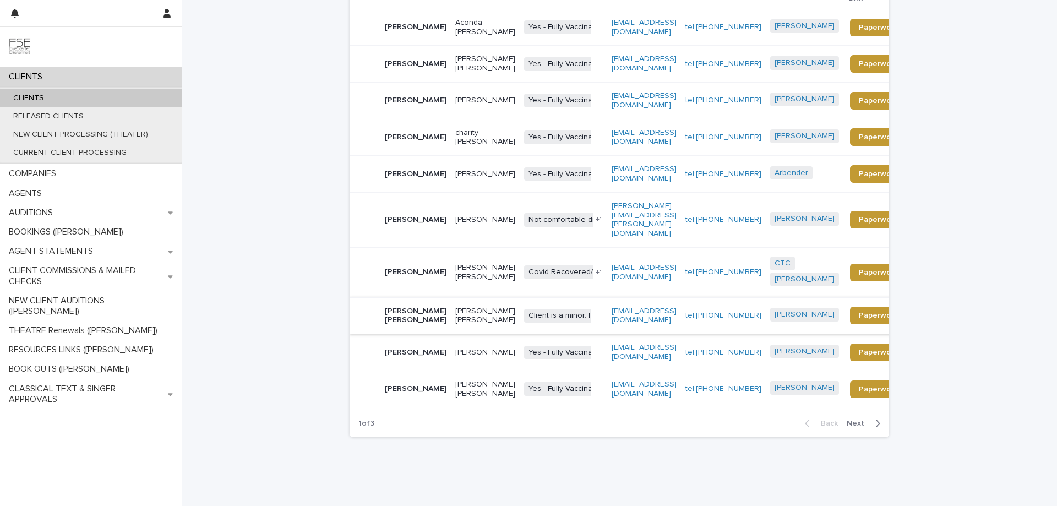
scroll to position [216, 0]
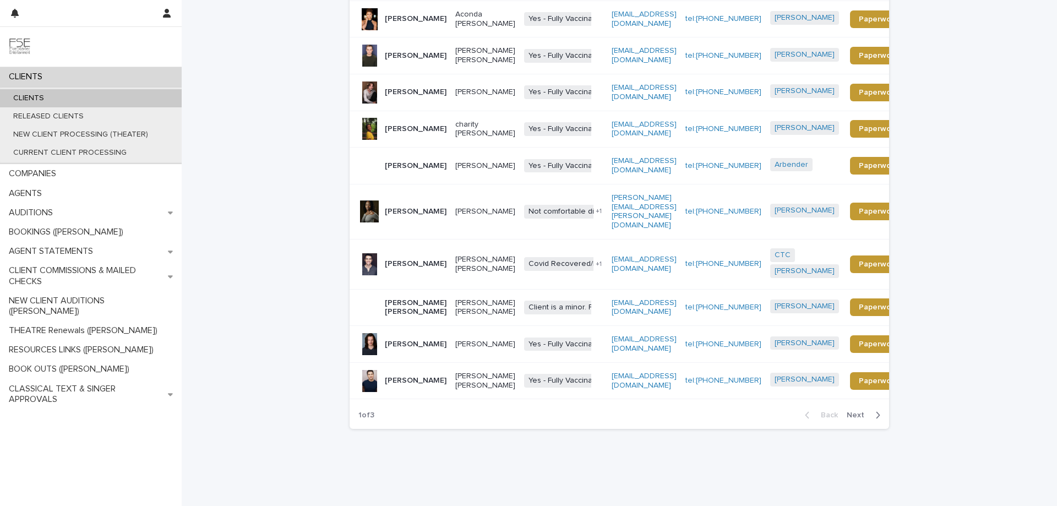
click at [851, 411] on span "Next" at bounding box center [859, 415] width 24 height 8
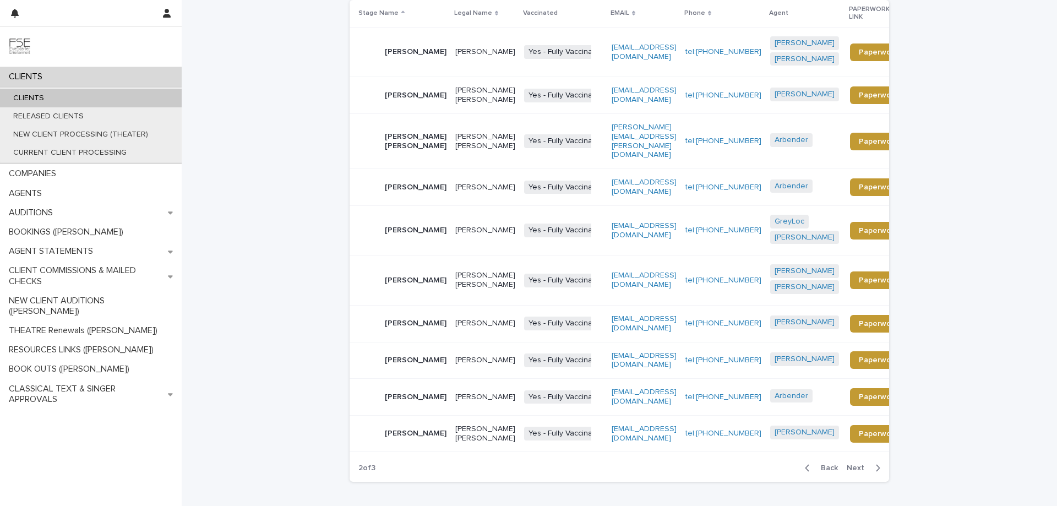
scroll to position [156, 0]
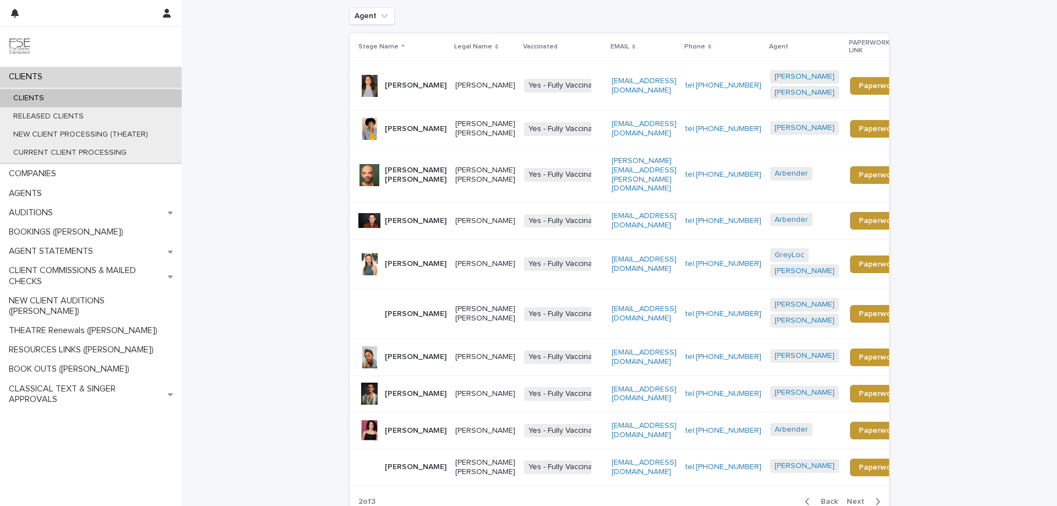
click at [855, 488] on div "Back Next" at bounding box center [842, 502] width 93 height 28
click at [850, 498] on span "Next" at bounding box center [859, 502] width 24 height 8
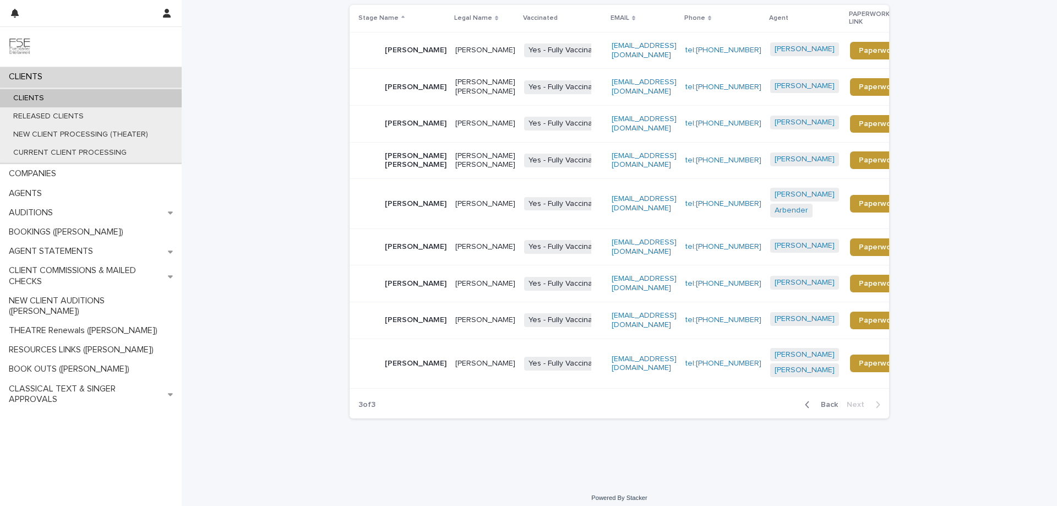
scroll to position [192, 0]
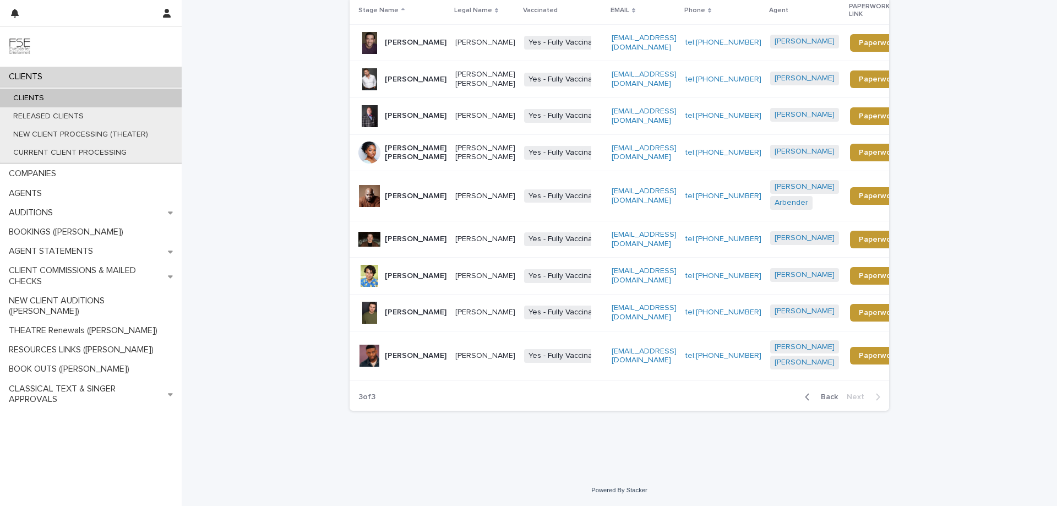
click at [822, 393] on button "Back" at bounding box center [819, 397] width 46 height 10
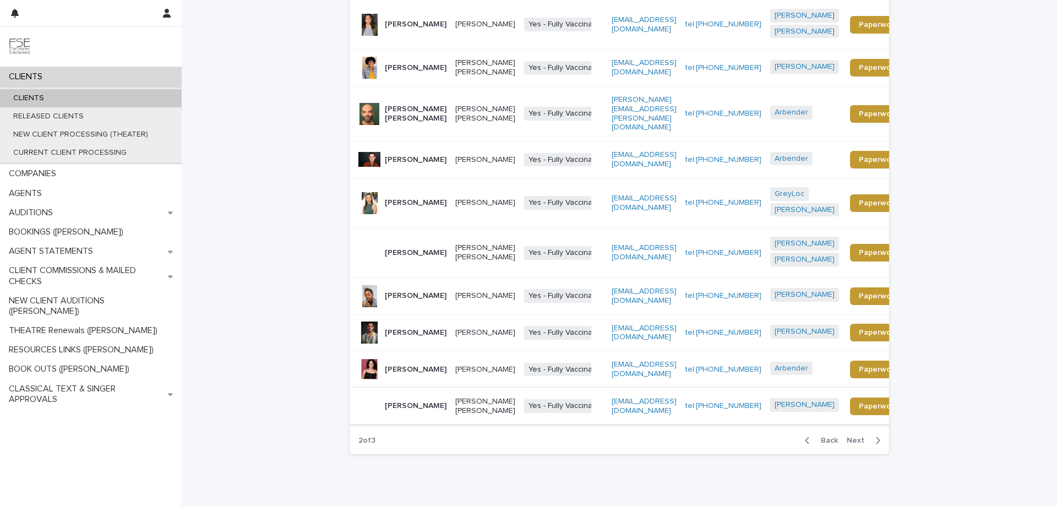
scroll to position [144, 0]
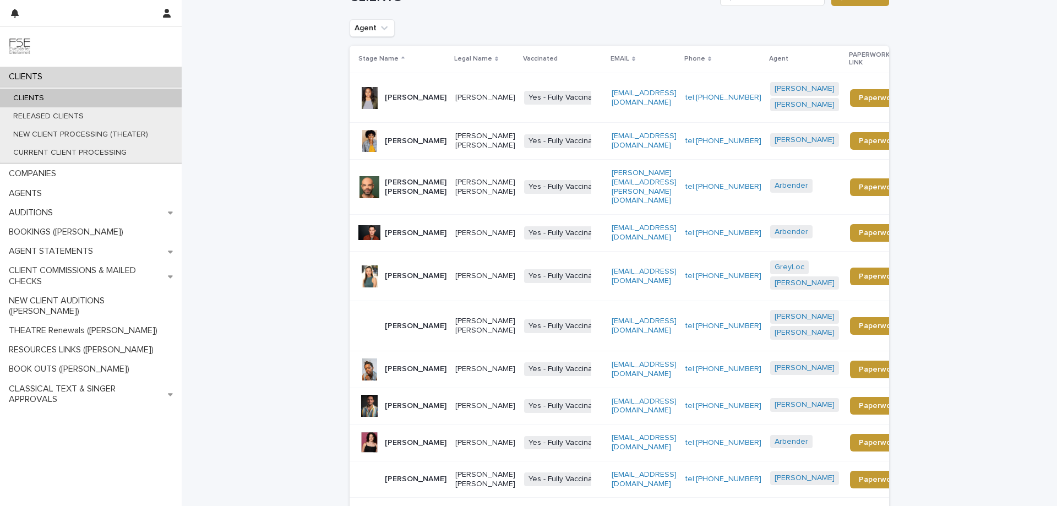
click at [825, 505] on span "Back" at bounding box center [826, 514] width 24 height 8
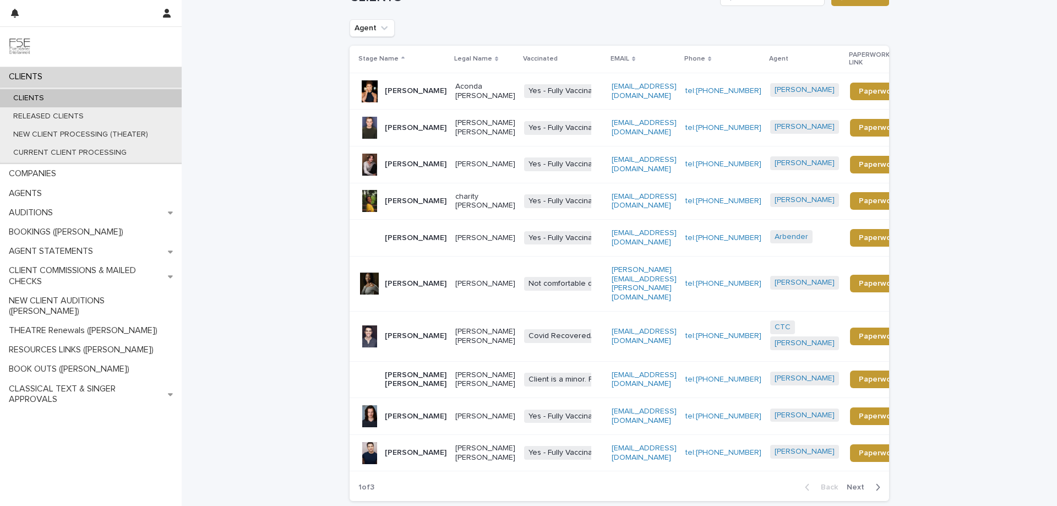
scroll to position [131, 0]
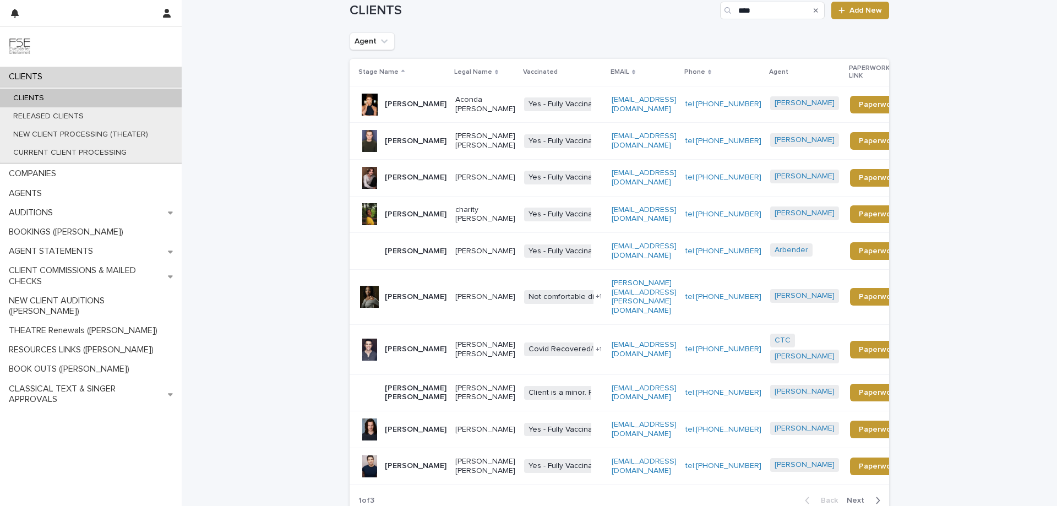
click at [854, 487] on div "Back Next" at bounding box center [842, 501] width 93 height 28
click at [854, 497] on span "Next" at bounding box center [859, 501] width 24 height 8
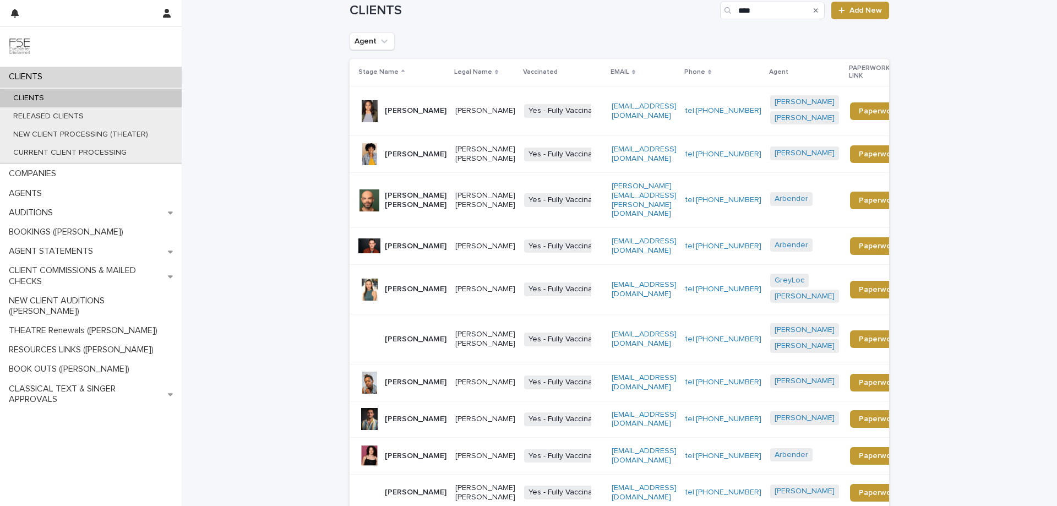
scroll to position [144, 0]
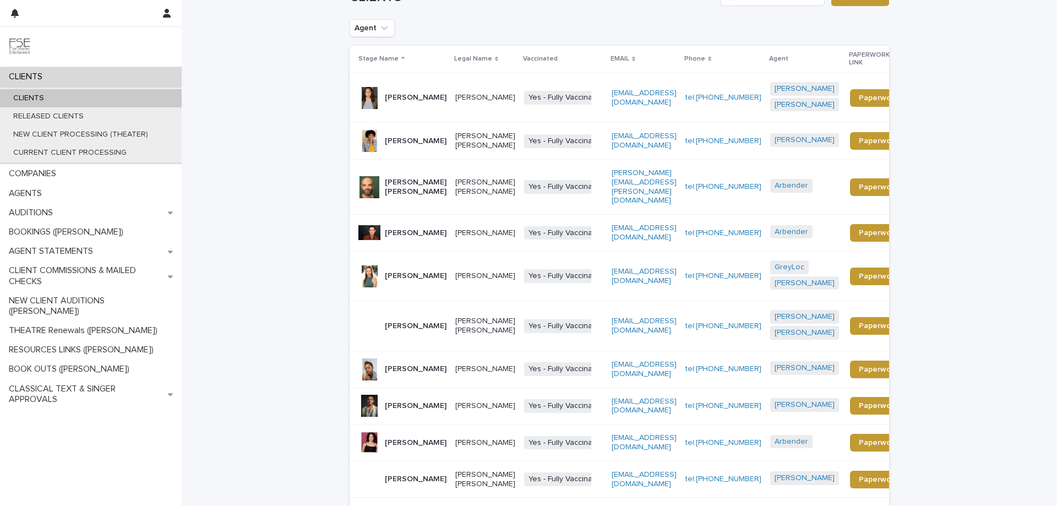
click at [465, 401] on p "[PERSON_NAME]" at bounding box center [485, 405] width 60 height 9
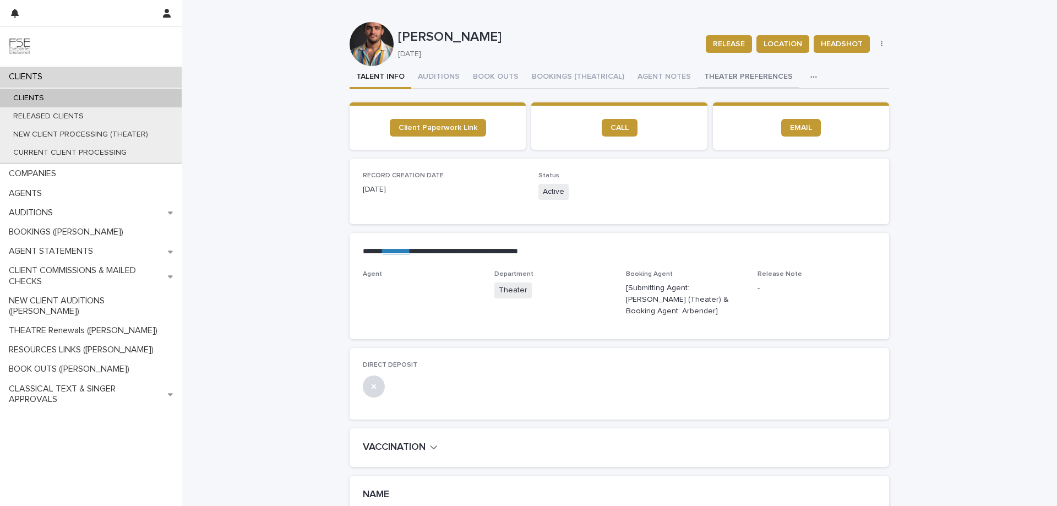
click at [732, 74] on button "THEATER PREFERENCES" at bounding box center [749, 77] width 102 height 23
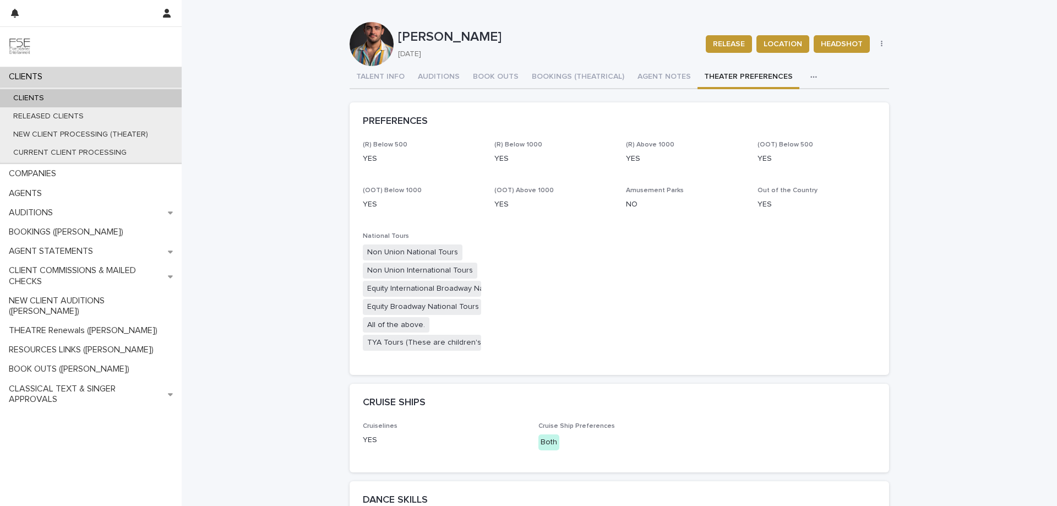
click at [125, 76] on div "CLIENTS" at bounding box center [91, 76] width 182 height 19
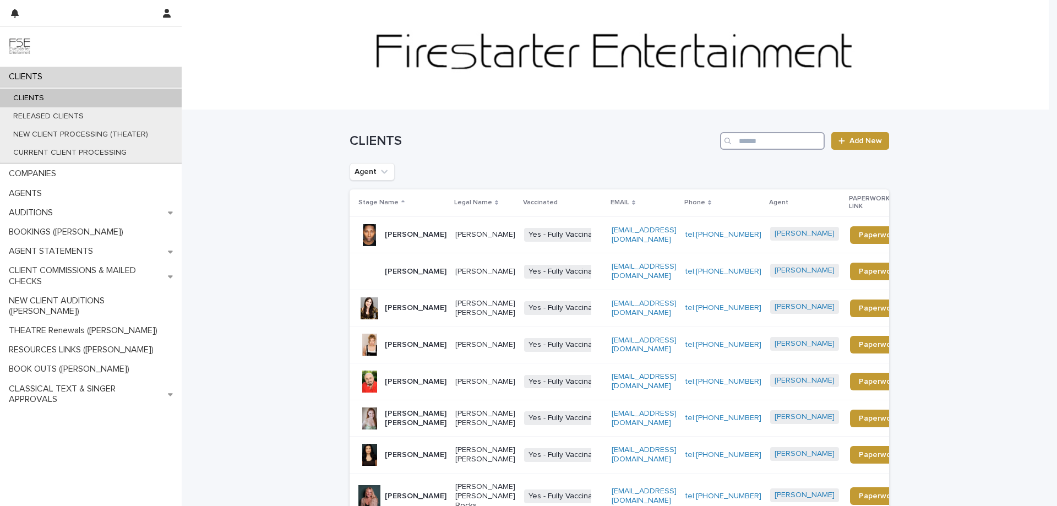
click at [775, 141] on input "Search" at bounding box center [772, 141] width 105 height 18
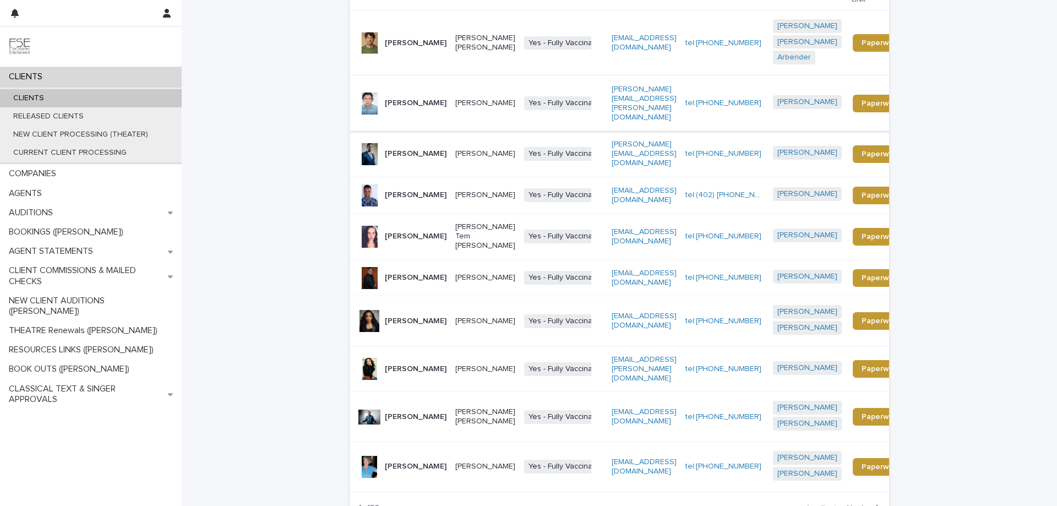
scroll to position [220, 0]
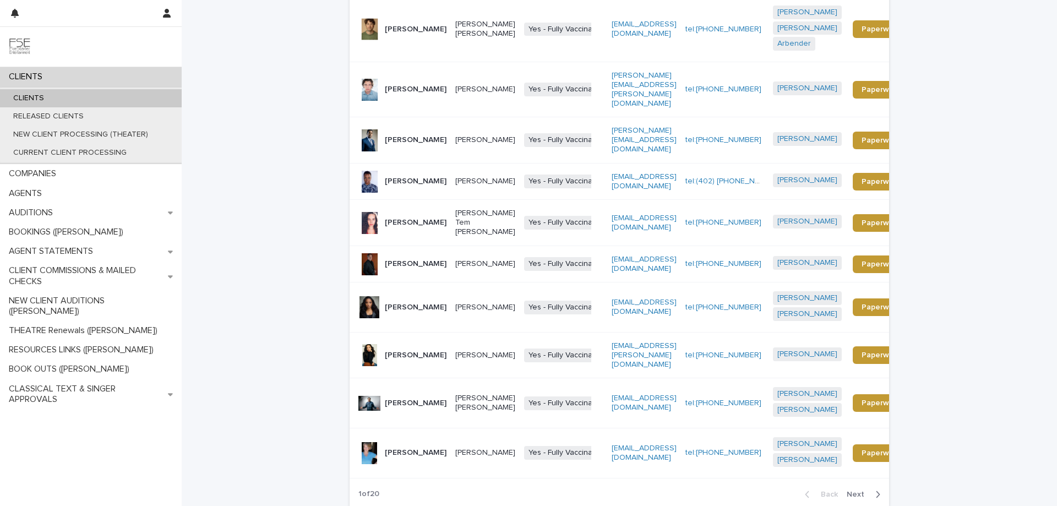
click at [847, 491] on span "Next" at bounding box center [859, 495] width 24 height 8
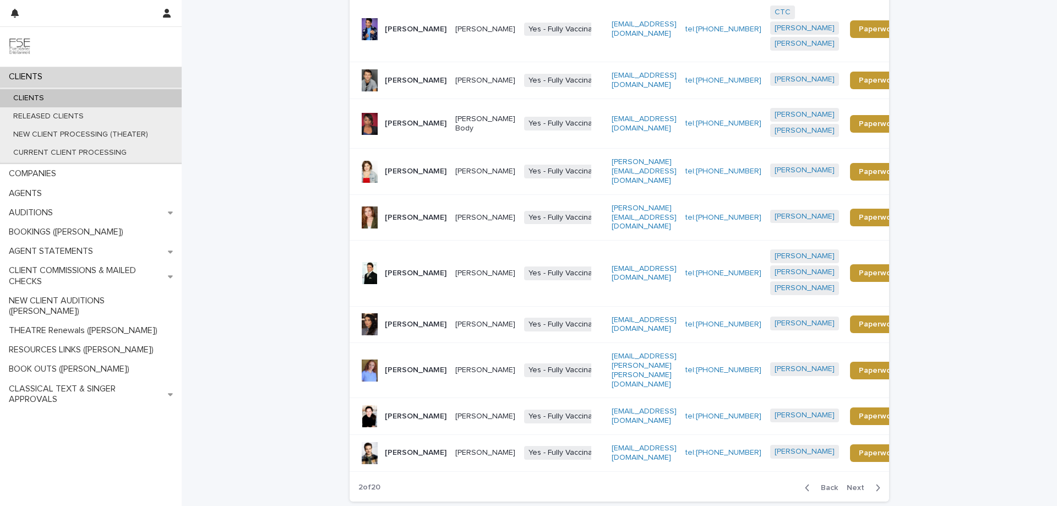
scroll to position [235, 0]
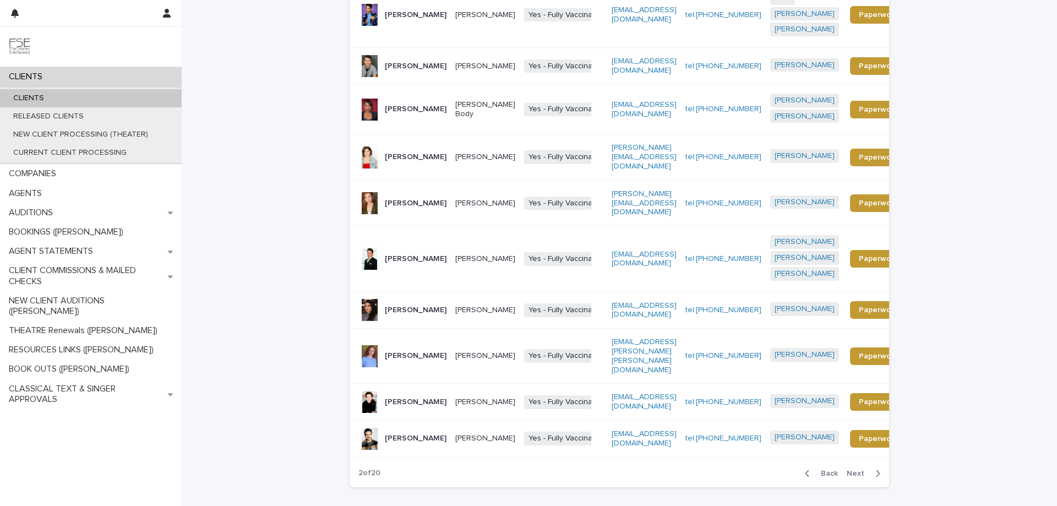
click at [851, 470] on span "Next" at bounding box center [859, 474] width 24 height 8
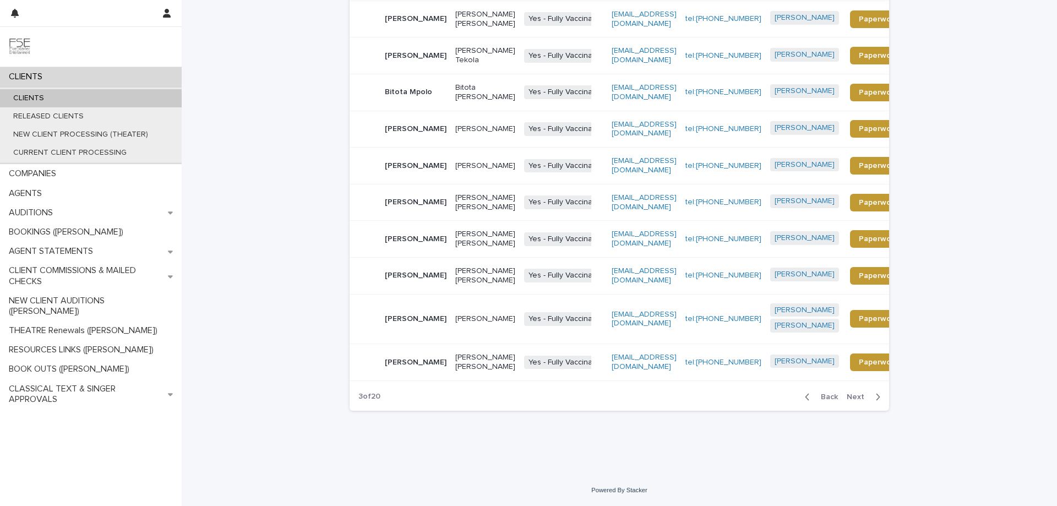
scroll to position [205, 0]
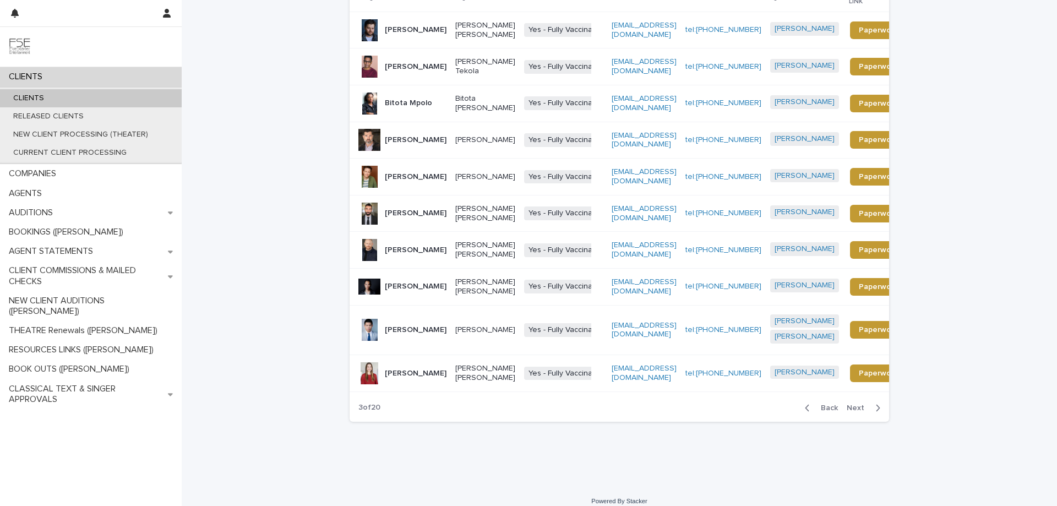
click at [852, 406] on span "Next" at bounding box center [859, 408] width 24 height 8
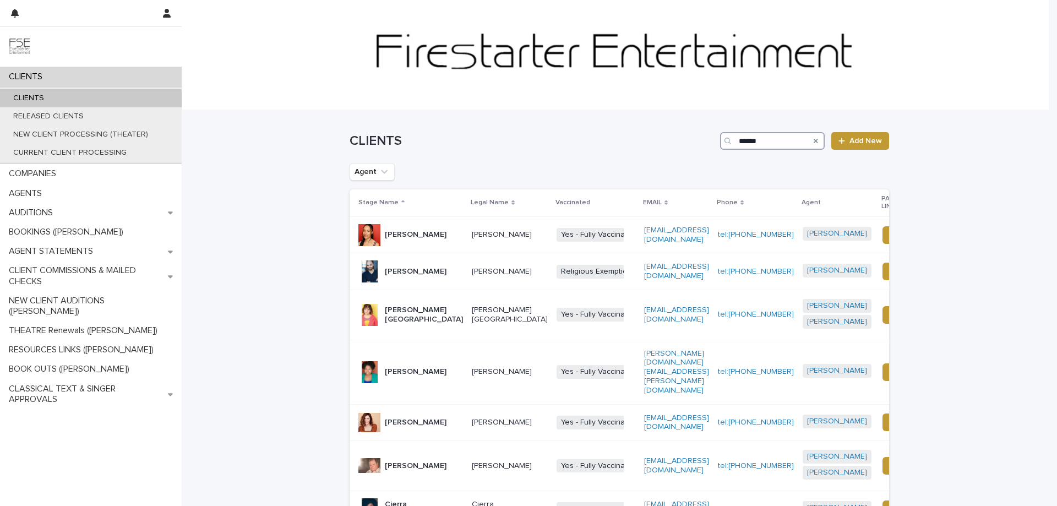
click at [782, 140] on input "******" at bounding box center [772, 141] width 105 height 18
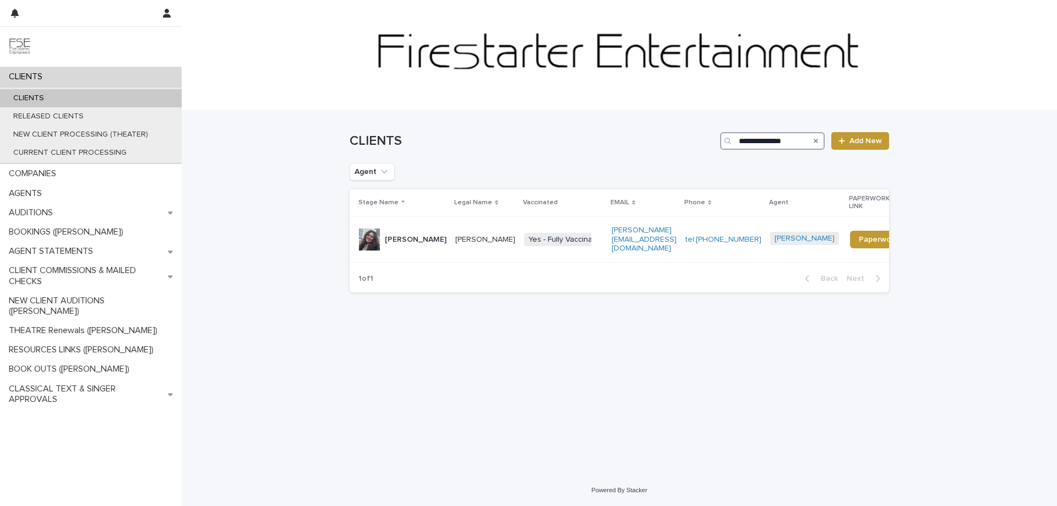
type input "**********"
click at [406, 234] on div "[PERSON_NAME]" at bounding box center [416, 240] width 62 height 18
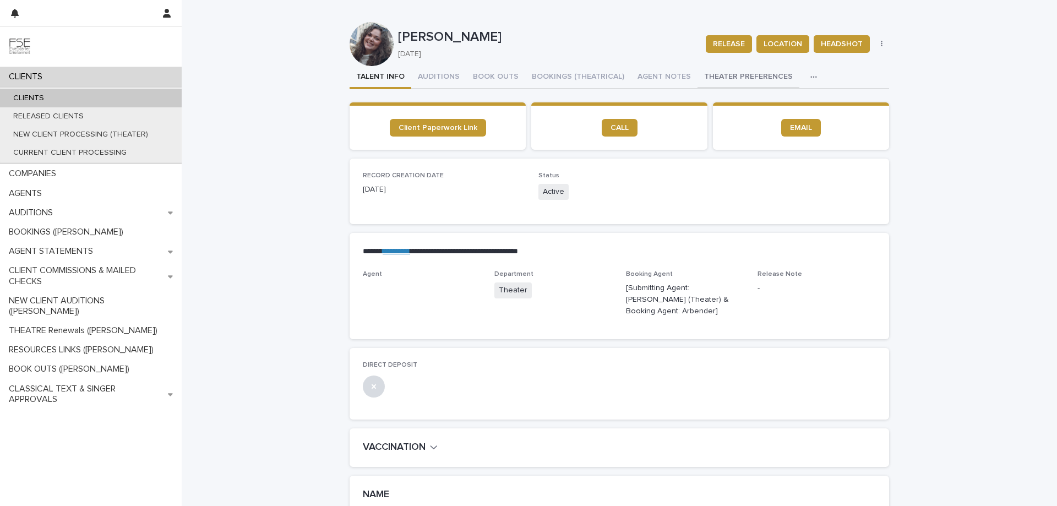
click at [713, 77] on button "THEATER PREFERENCES" at bounding box center [749, 77] width 102 height 23
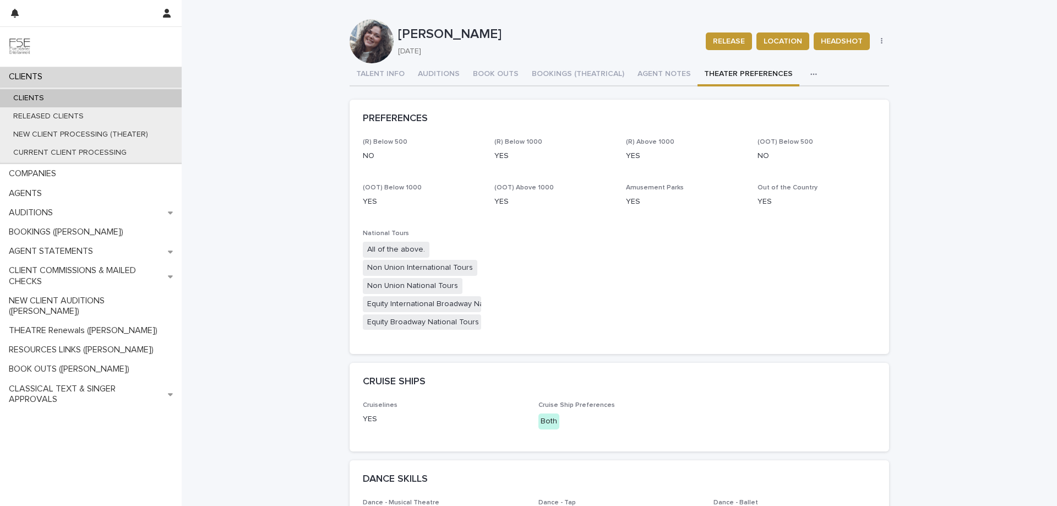
scroll to position [4, 0]
click at [61, 210] on p "AUDITIONS" at bounding box center [32, 213] width 57 height 10
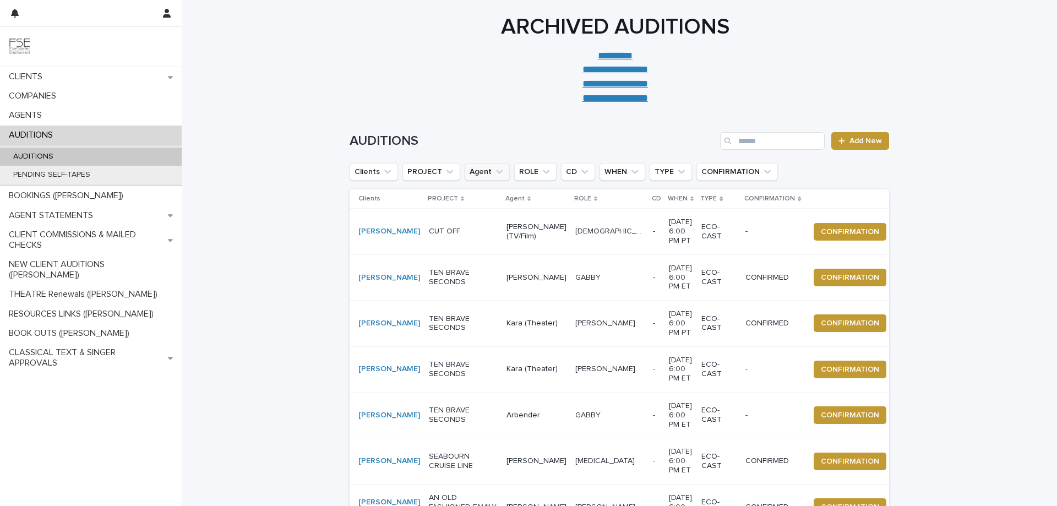
click at [496, 172] on icon "Agent" at bounding box center [499, 172] width 7 height 4
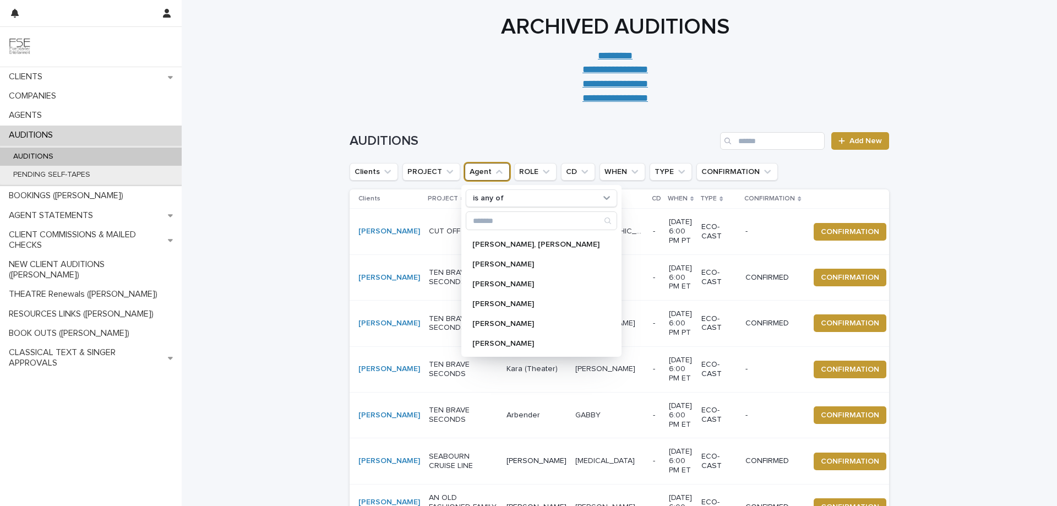
scroll to position [220, 0]
click at [512, 339] on p "[PERSON_NAME]" at bounding box center [535, 339] width 127 height 8
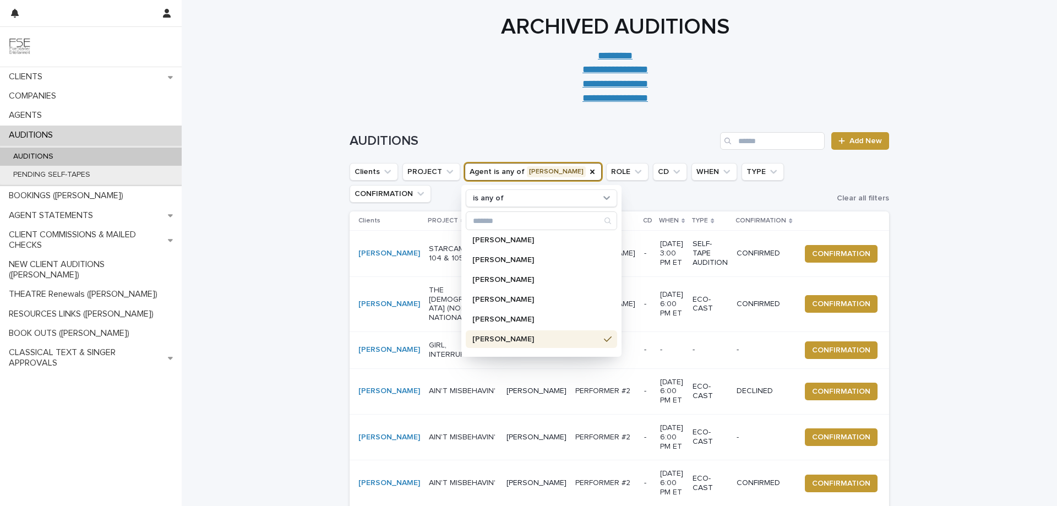
click at [307, 98] on div "**********" at bounding box center [615, 59] width 867 height 91
